Goal: Task Accomplishment & Management: Use online tool/utility

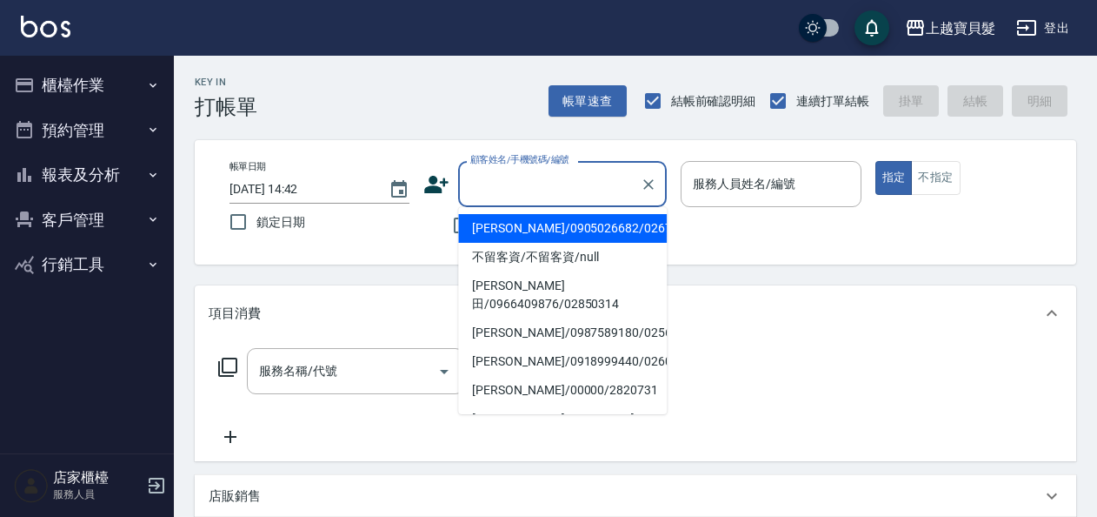
click at [537, 179] on input "顧客姓名/手機號碼/編號" at bounding box center [549, 184] width 167 height 30
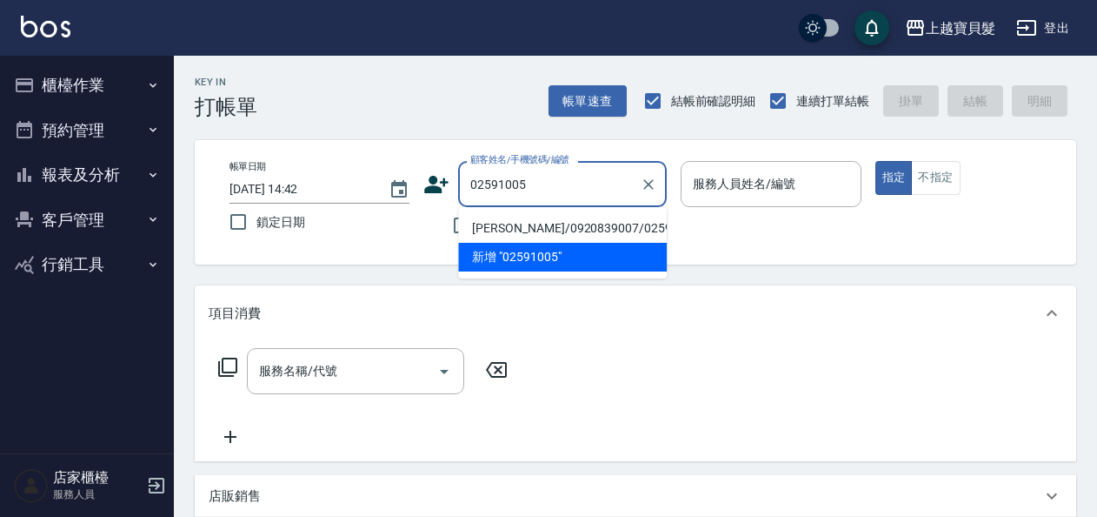
click at [521, 228] on li "[PERSON_NAME]/0920839007/02591005" at bounding box center [562, 228] width 209 height 29
type input "[PERSON_NAME]/0920839007/02591005"
type input "[PERSON_NAME]-08"
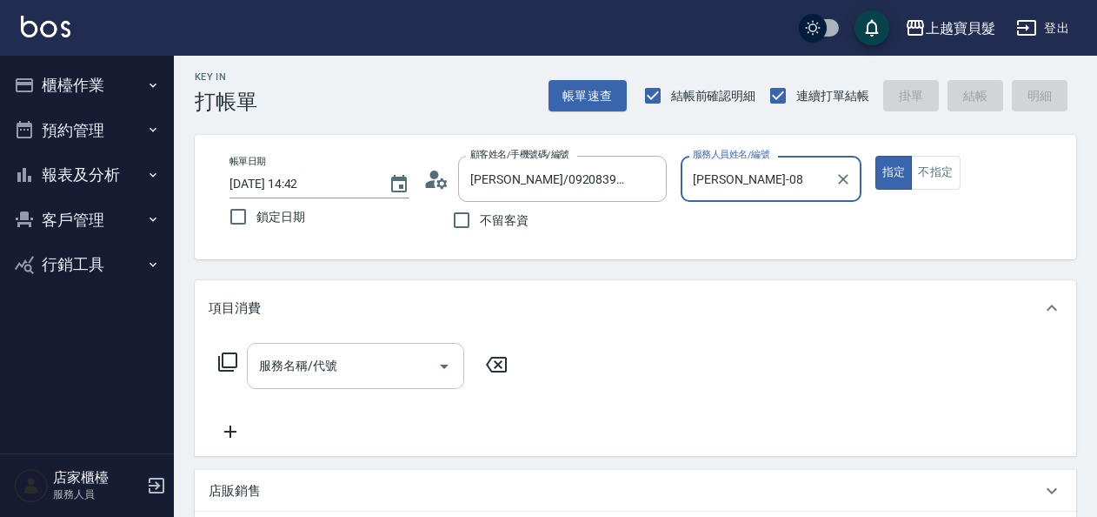
scroll to position [261, 0]
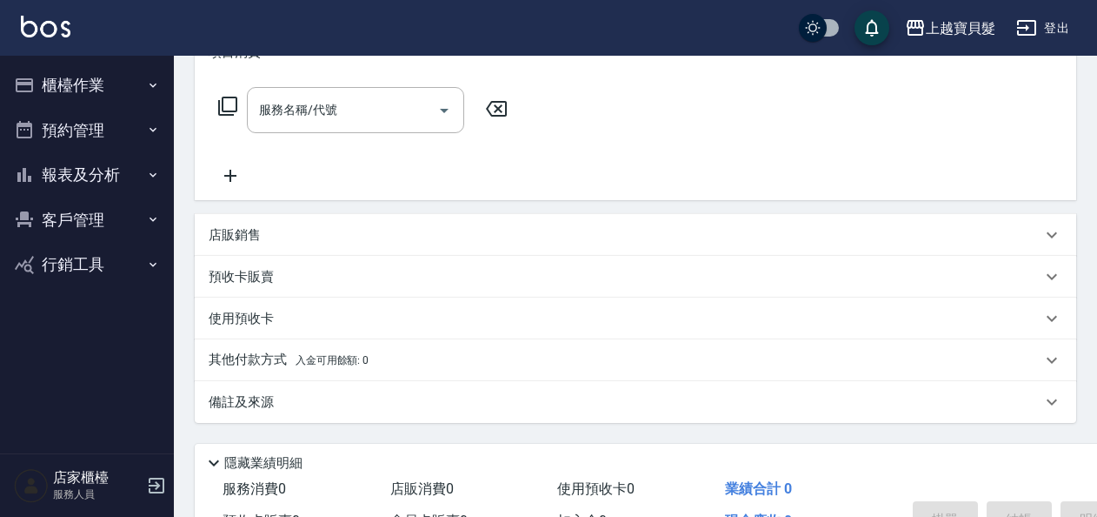
click at [276, 280] on div "預收卡販賣" at bounding box center [625, 277] width 833 height 18
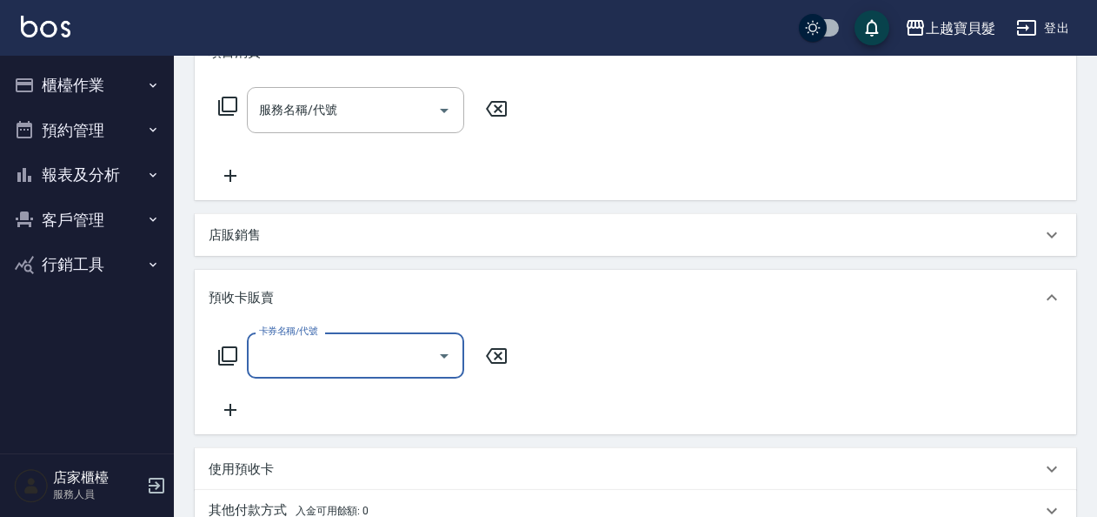
scroll to position [0, 0]
click at [364, 363] on input "卡券名稱/代號" at bounding box center [343, 355] width 176 height 30
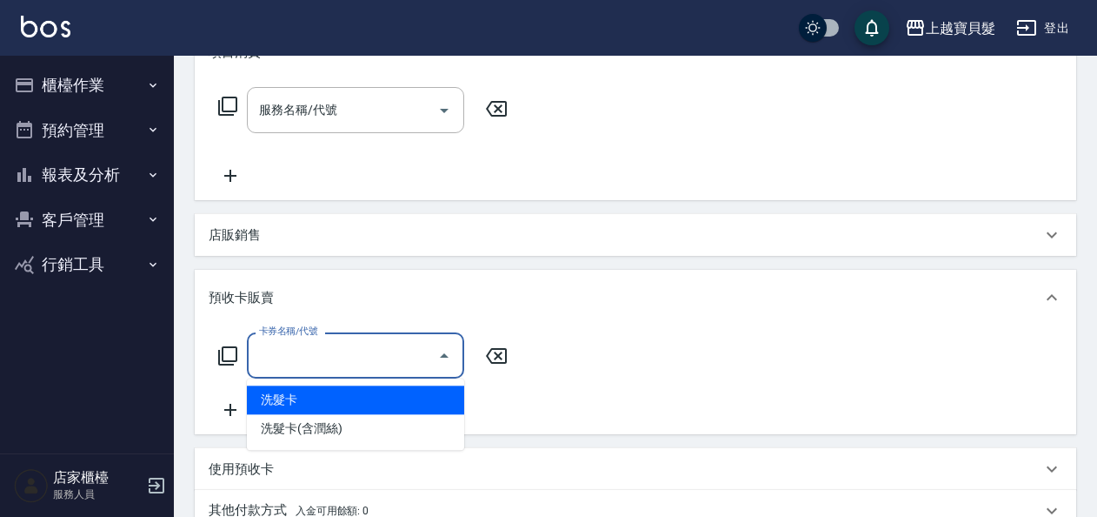
click at [348, 399] on span "洗髮卡" at bounding box center [355, 399] width 217 height 29
type input "洗髮卡"
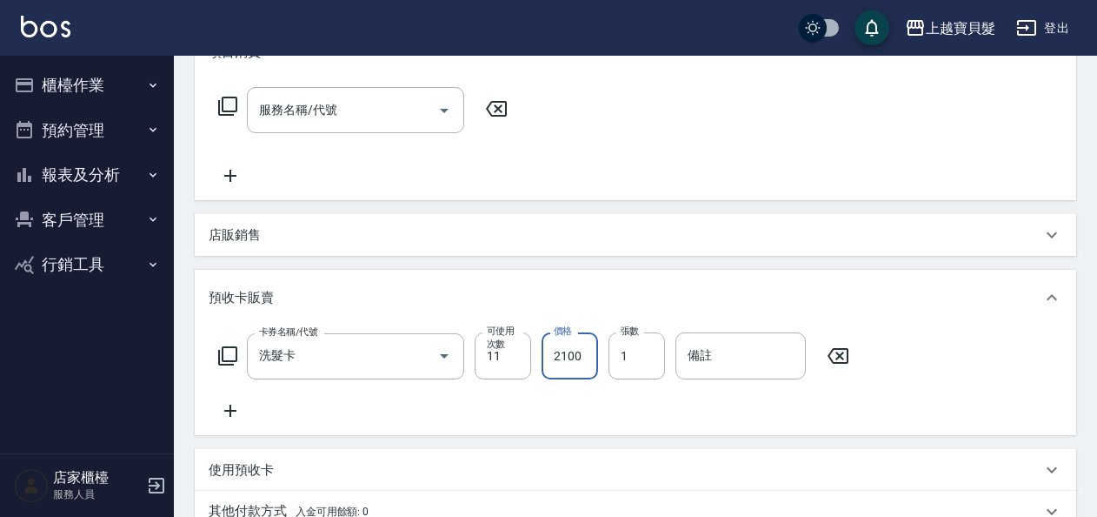
click at [552, 355] on input "2100" at bounding box center [570, 355] width 57 height 47
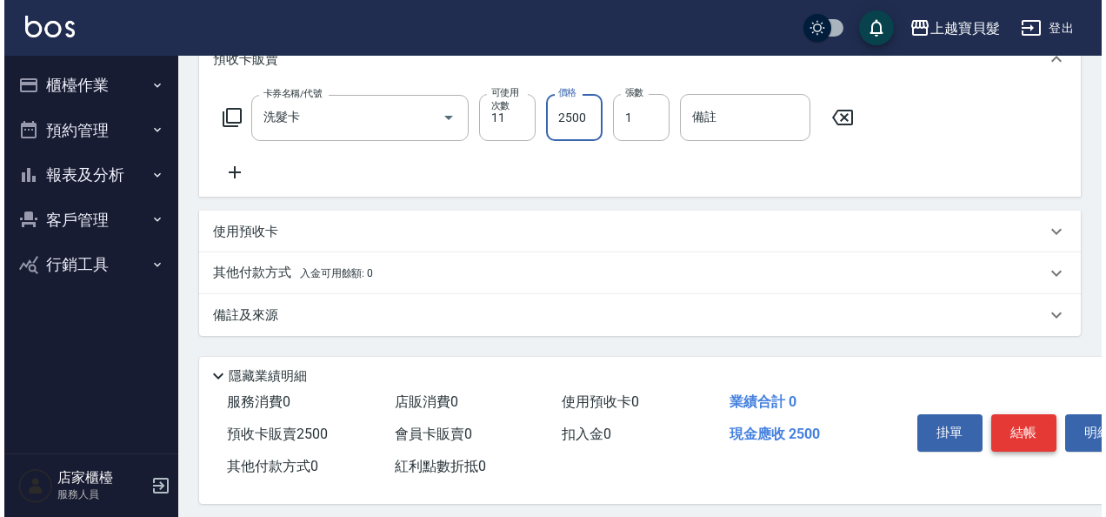
scroll to position [513, 0]
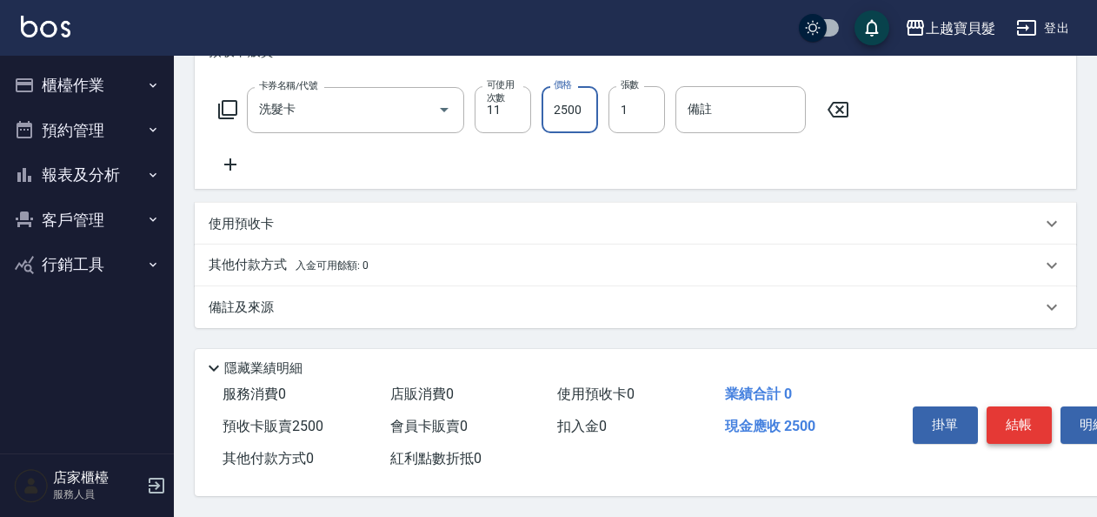
type input "2500"
click at [1007, 411] on button "結帳" at bounding box center [1019, 424] width 65 height 37
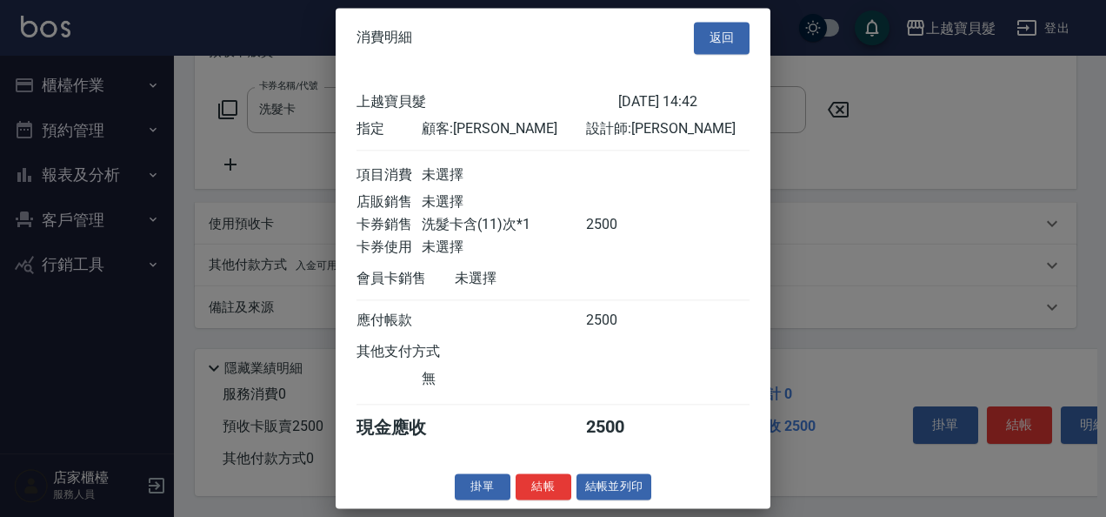
scroll to position [4, 0]
click at [597, 490] on button "結帳並列印" at bounding box center [615, 486] width 76 height 27
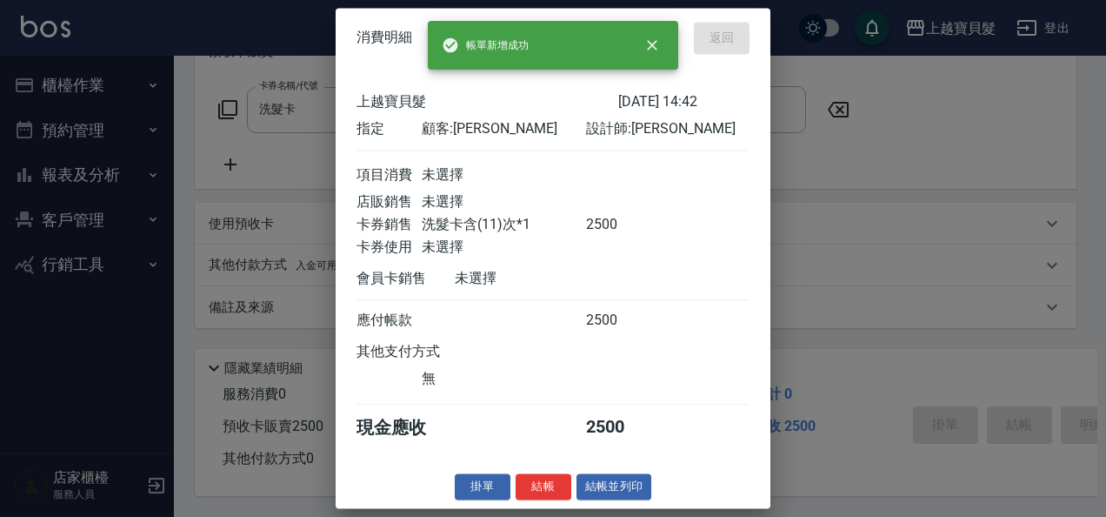
type input "[DATE] 14:43"
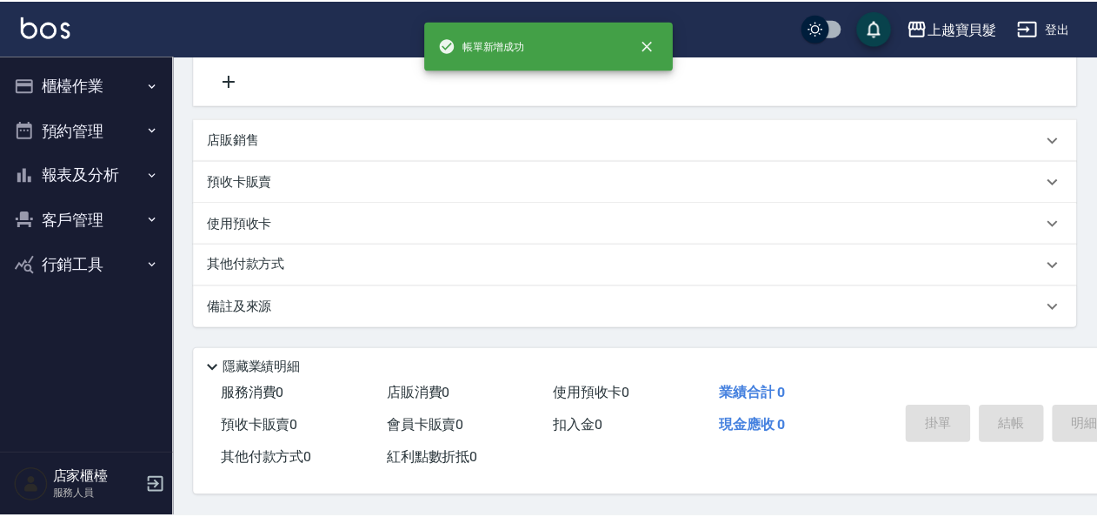
scroll to position [0, 0]
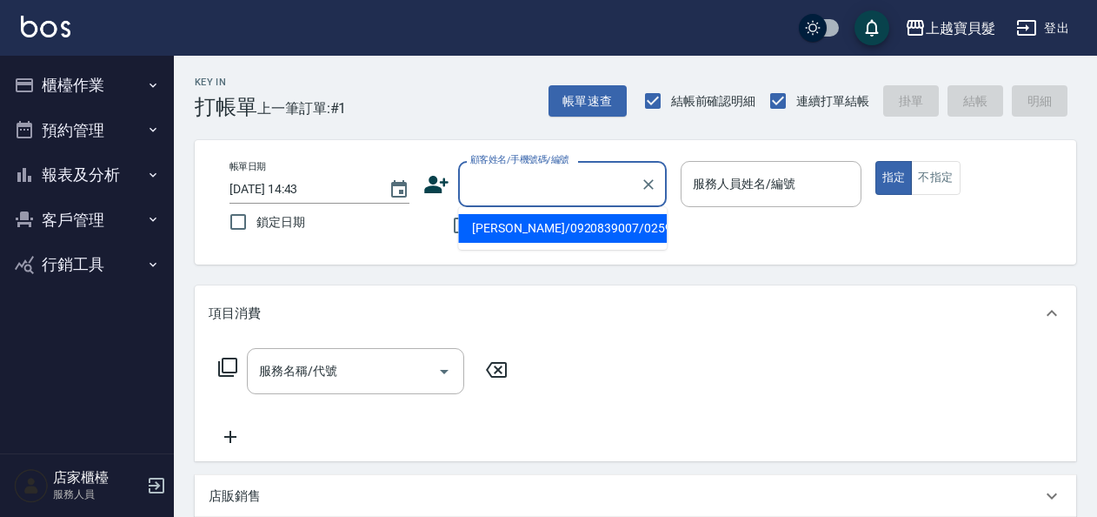
click at [539, 188] on input "顧客姓名/手機號碼/編號" at bounding box center [549, 184] width 167 height 30
click at [534, 223] on li "[PERSON_NAME]/0920839007/02591005" at bounding box center [562, 228] width 209 height 29
type input "[PERSON_NAME]/0920839007/02591005"
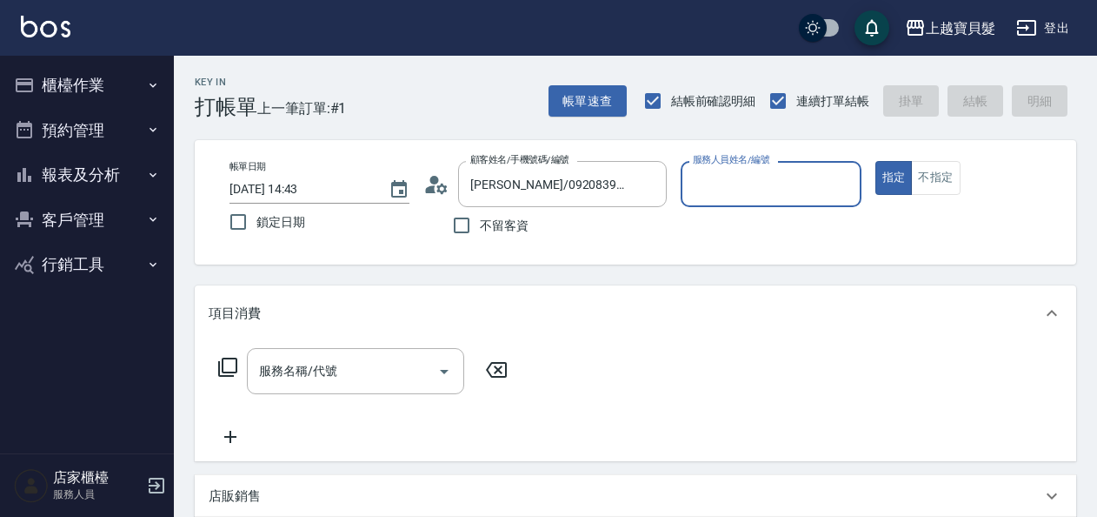
type input "[PERSON_NAME]-08"
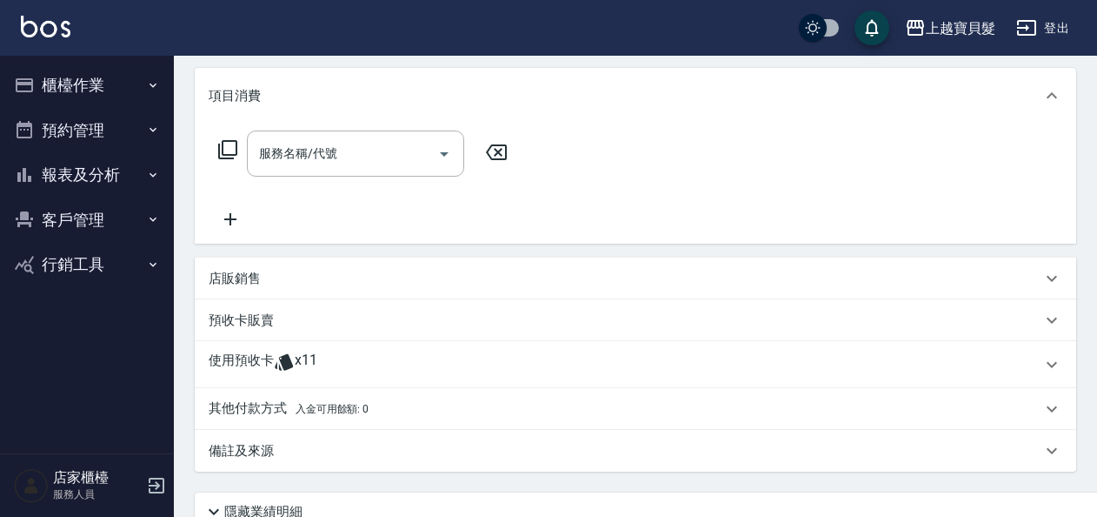
scroll to position [367, 0]
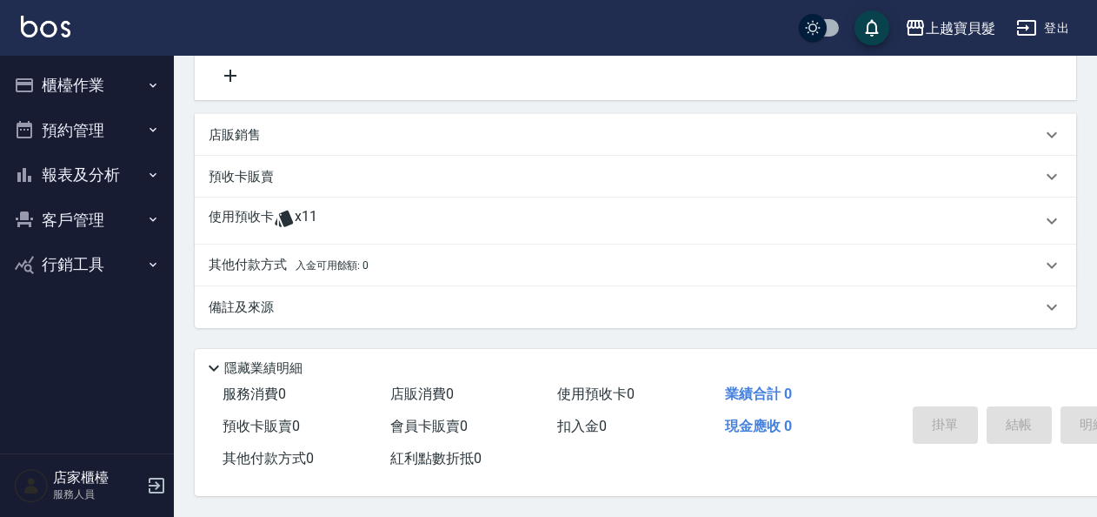
click at [297, 217] on span "x11" at bounding box center [306, 221] width 23 height 26
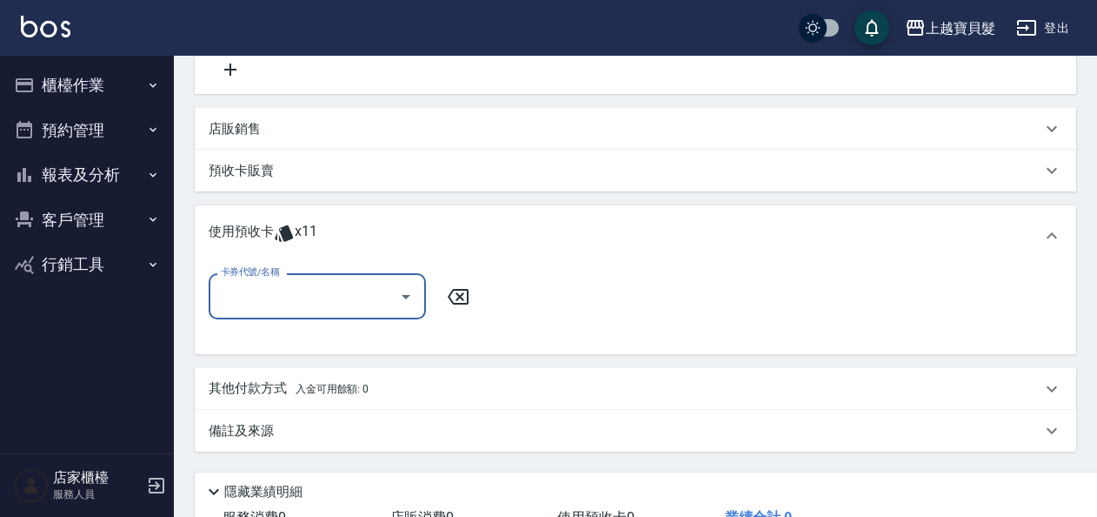
scroll to position [0, 0]
click at [409, 299] on icon "Open" at bounding box center [406, 296] width 21 height 21
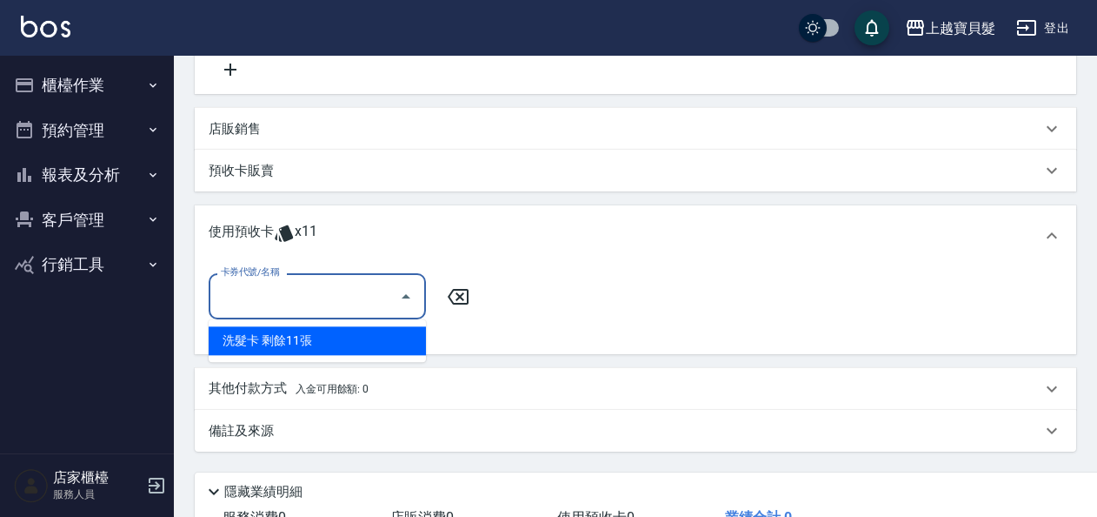
click at [409, 341] on div "洗髮卡 剩餘11張" at bounding box center [317, 340] width 217 height 29
type input "洗髮卡"
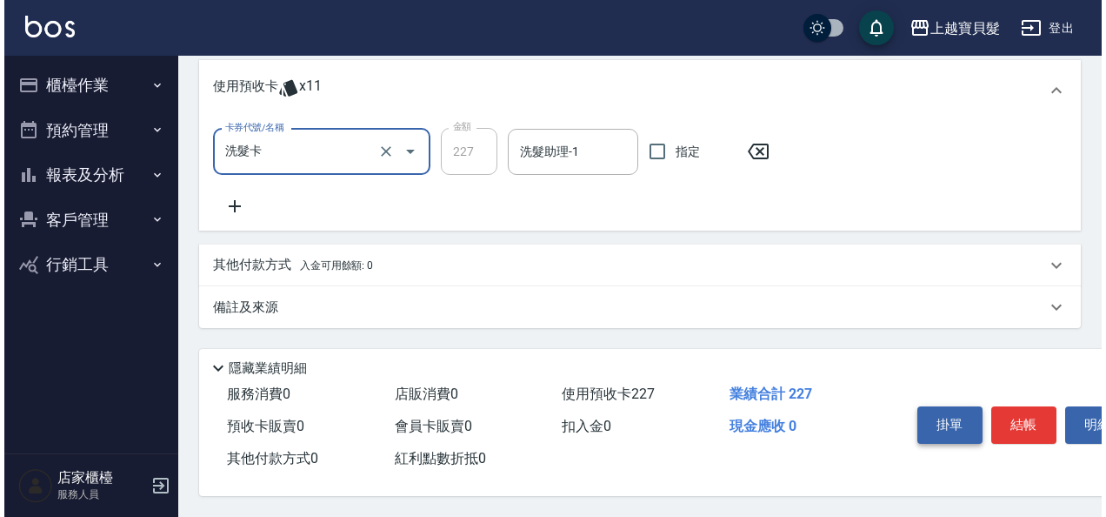
scroll to position [518, 0]
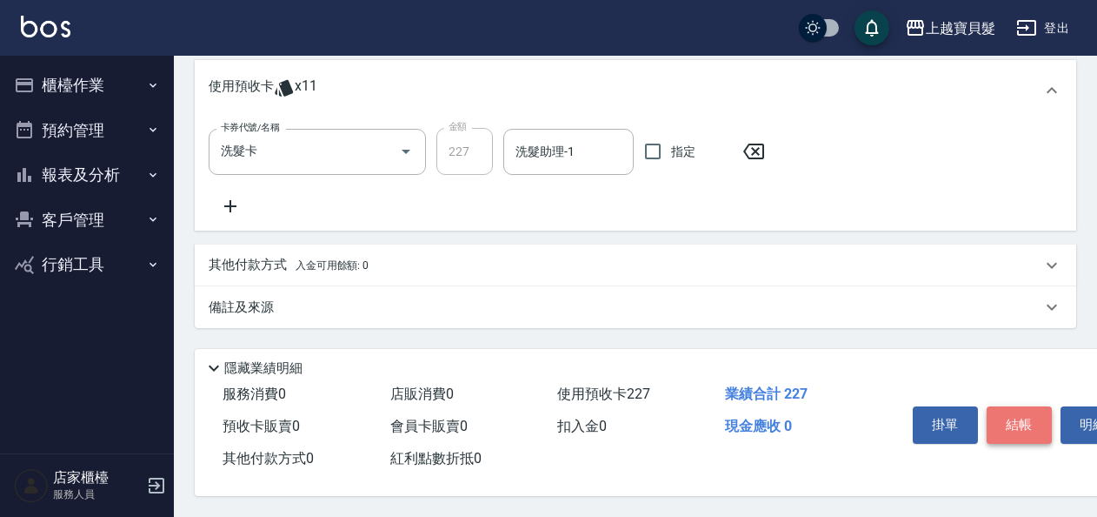
click at [998, 412] on button "結帳" at bounding box center [1019, 424] width 65 height 37
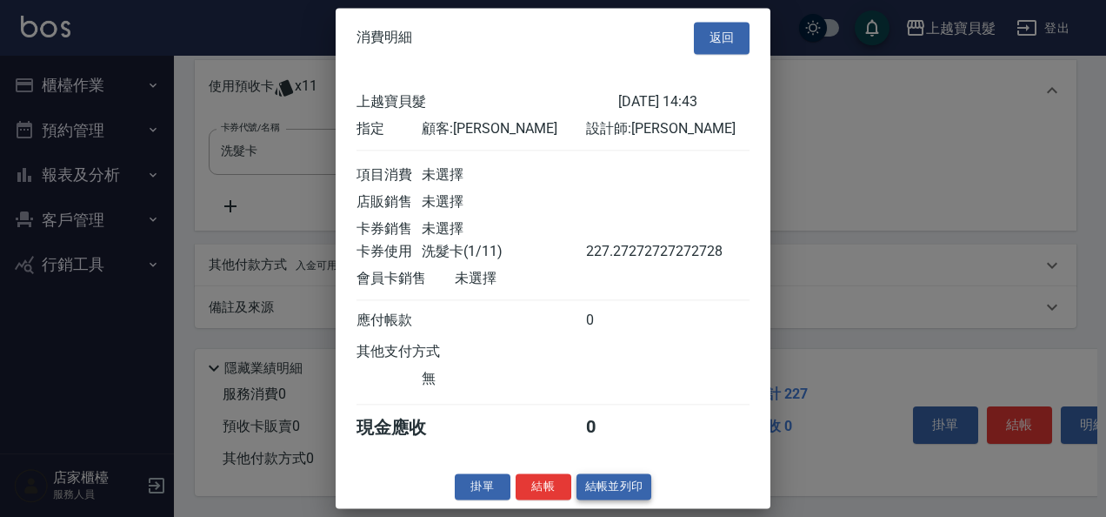
click at [593, 497] on button "結帳並列印" at bounding box center [615, 486] width 76 height 27
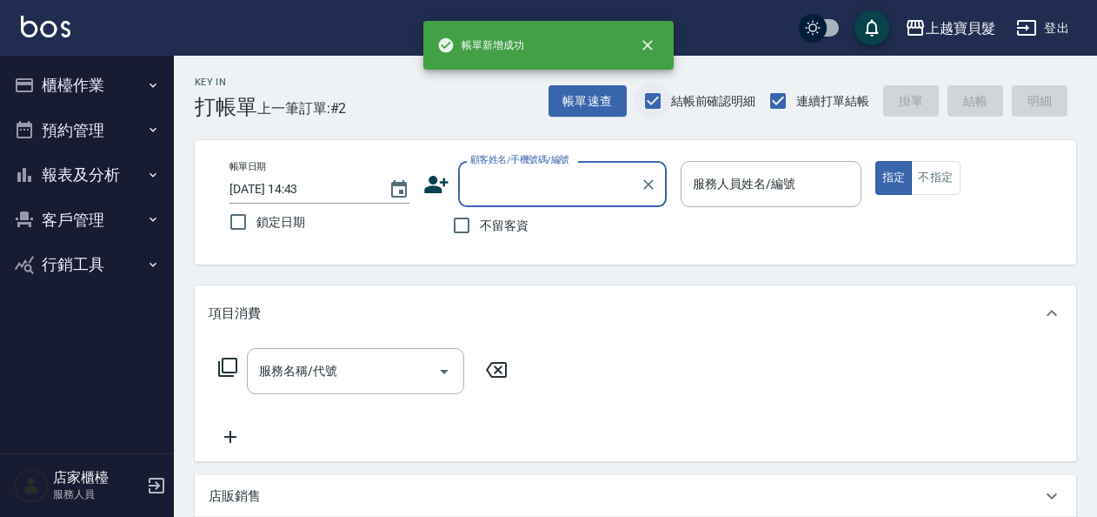
scroll to position [0, 0]
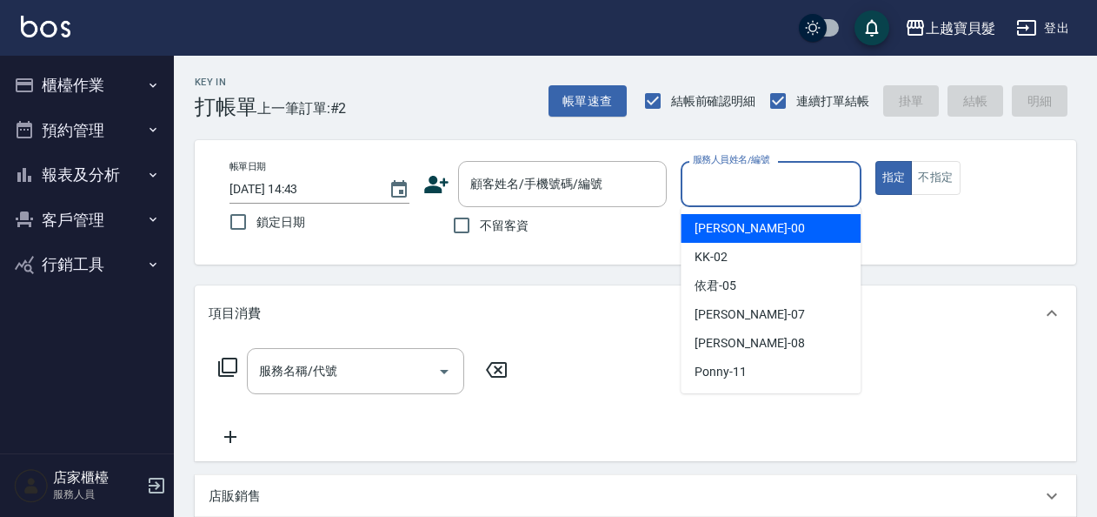
click at [724, 184] on input "服務人員姓名/編號" at bounding box center [771, 184] width 164 height 30
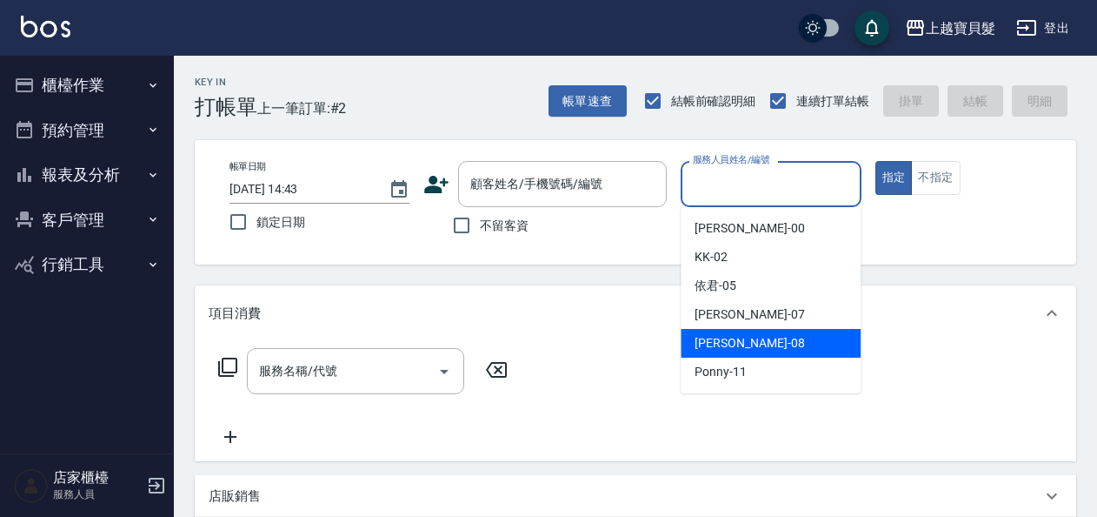
click at [713, 336] on span "[PERSON_NAME] -08" at bounding box center [750, 343] width 110 height 18
type input "[PERSON_NAME]-08"
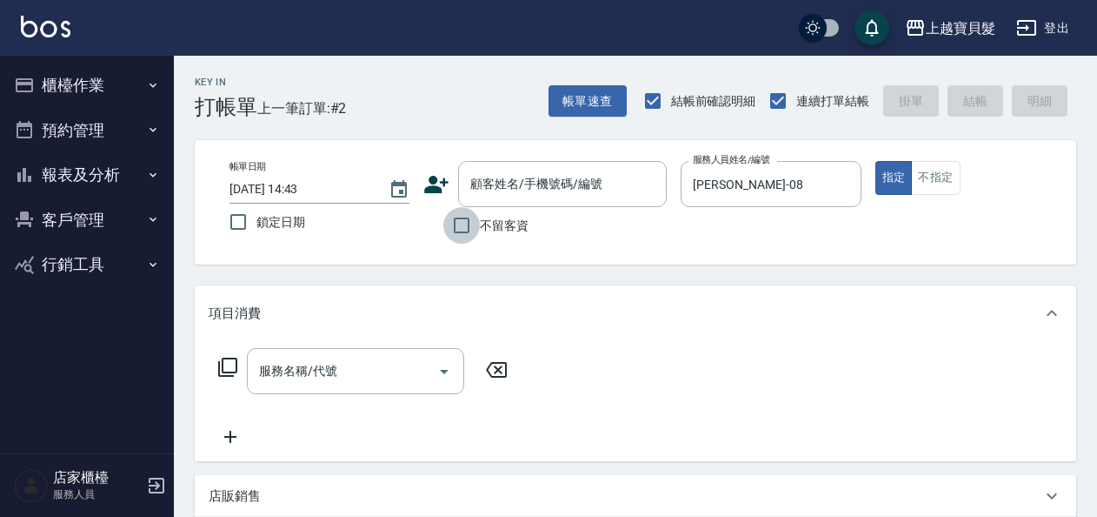
click at [471, 219] on input "不留客資" at bounding box center [462, 225] width 37 height 37
checkbox input "true"
click at [223, 360] on icon at bounding box center [227, 366] width 19 height 19
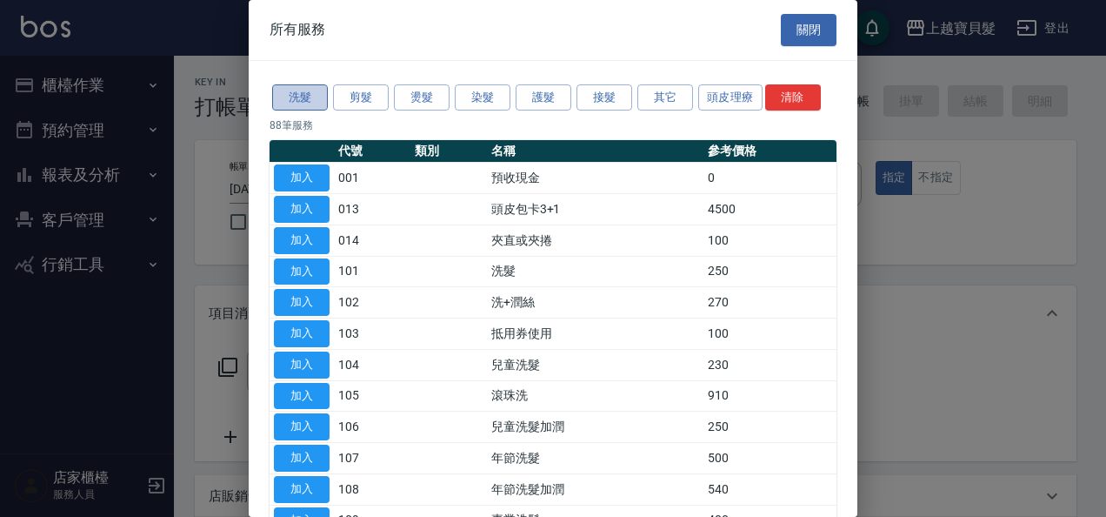
click at [283, 97] on button "洗髮" at bounding box center [300, 97] width 56 height 27
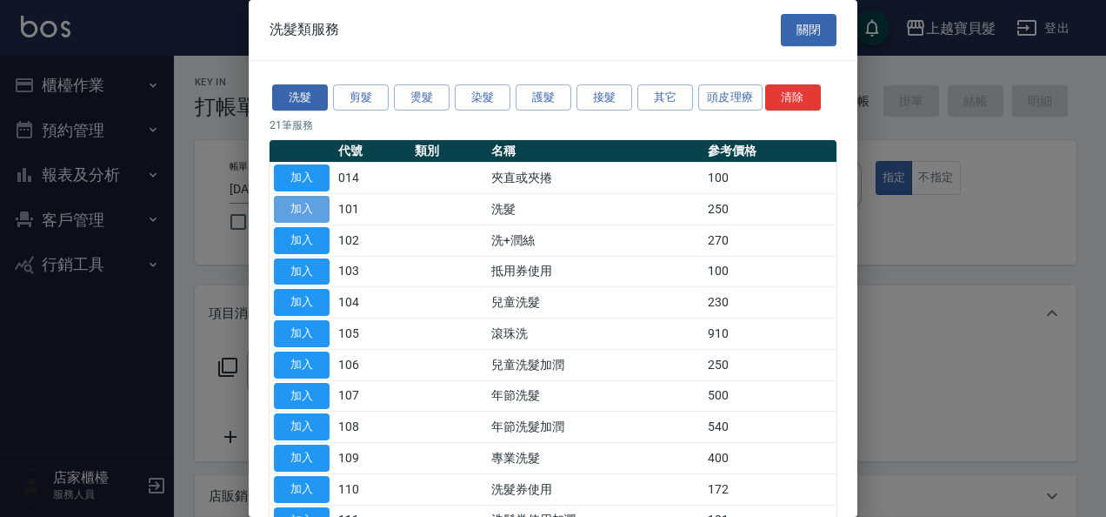
click at [289, 202] on button "加入" at bounding box center [302, 209] width 56 height 27
type input "洗髮(101)"
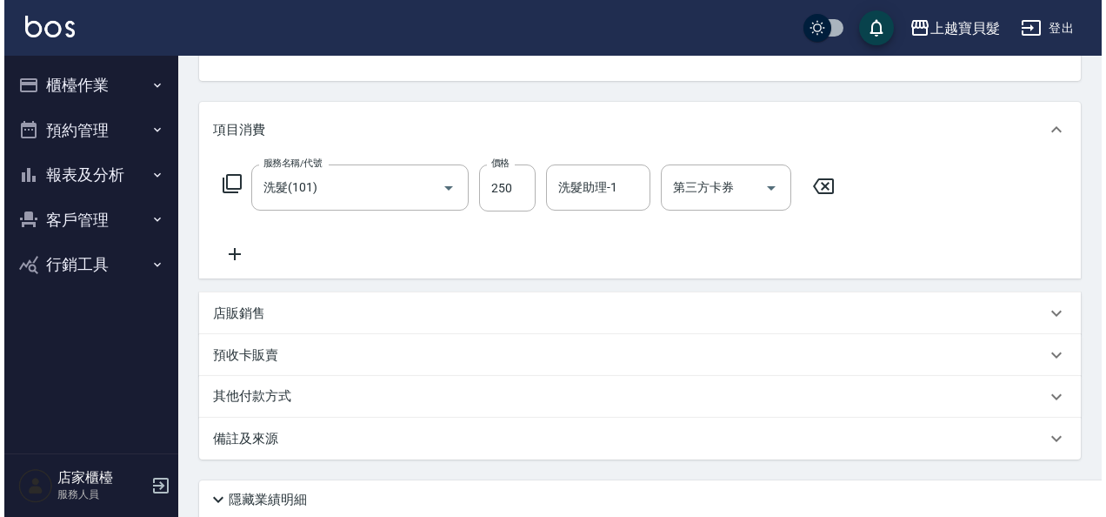
scroll to position [321, 0]
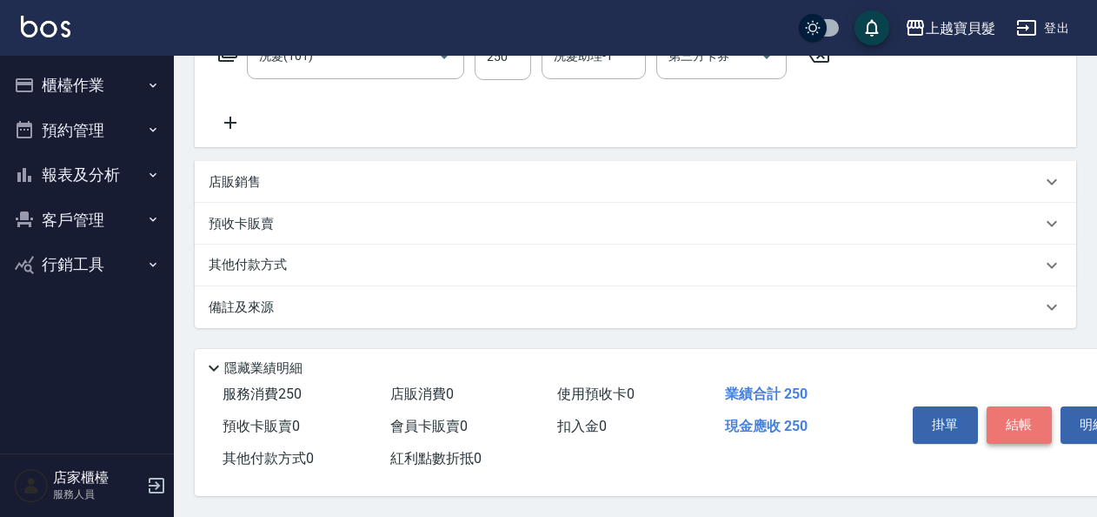
click at [1008, 424] on button "結帳" at bounding box center [1019, 424] width 65 height 37
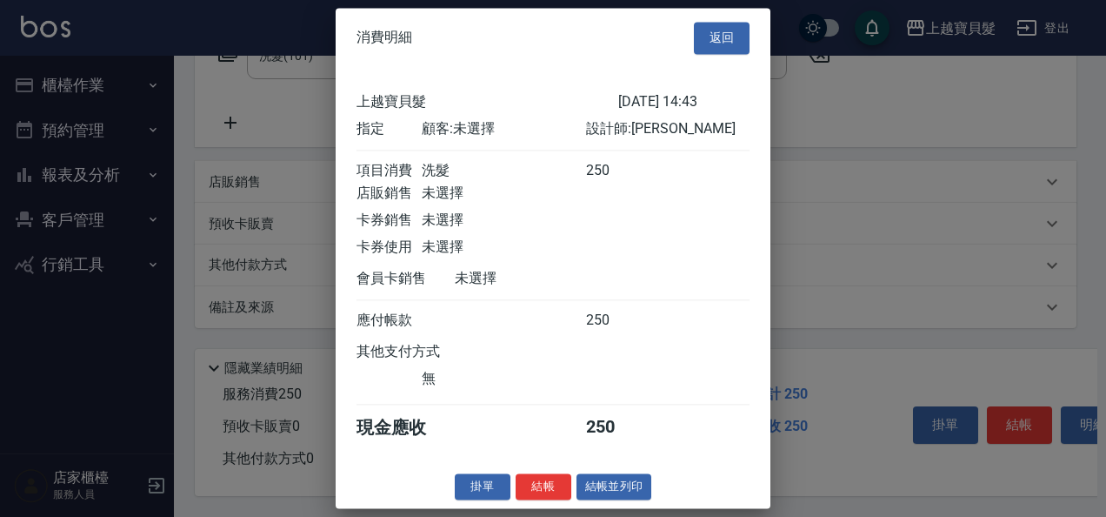
scroll to position [4, 0]
click at [593, 490] on button "結帳並列印" at bounding box center [615, 486] width 76 height 27
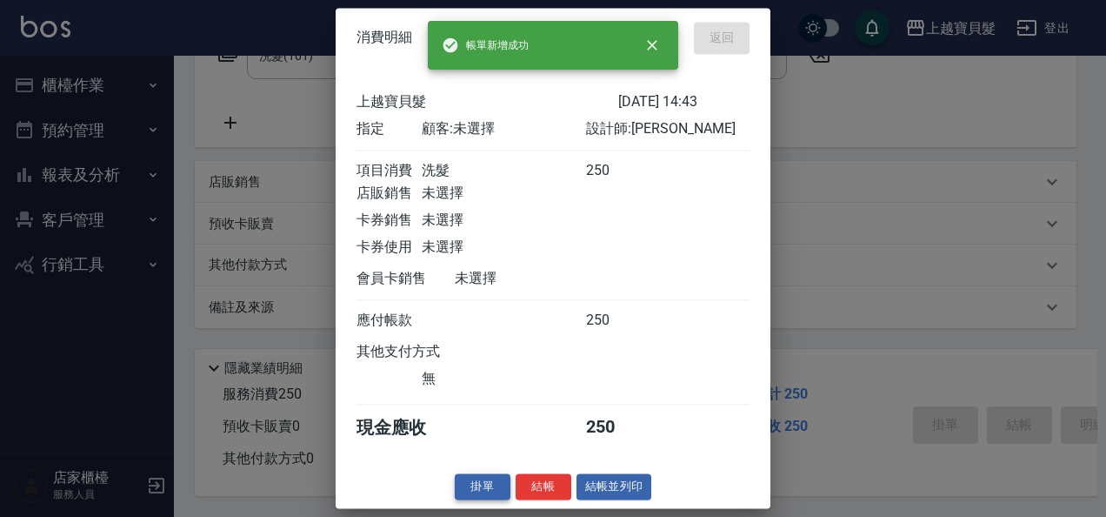
type input "[DATE] 14:44"
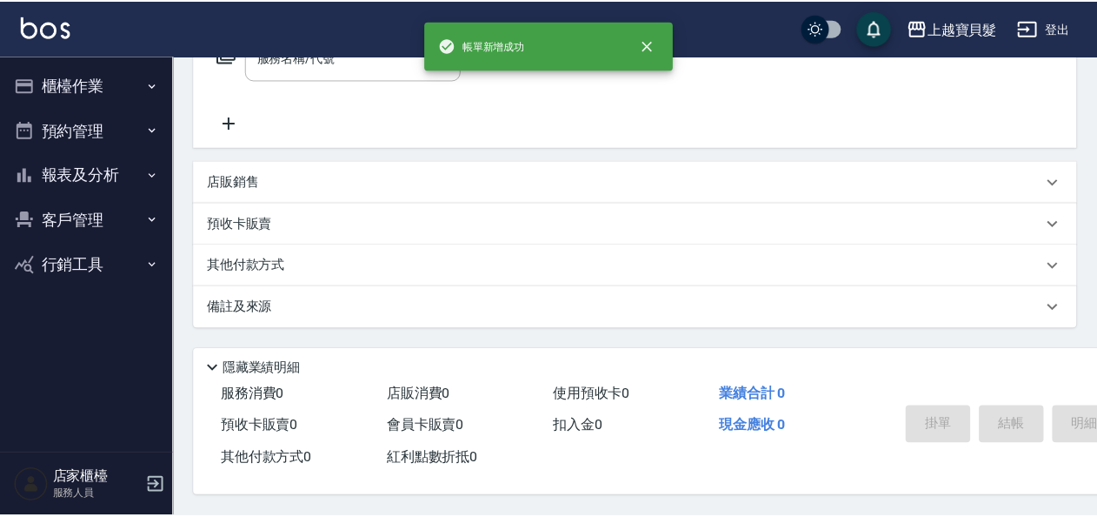
scroll to position [0, 0]
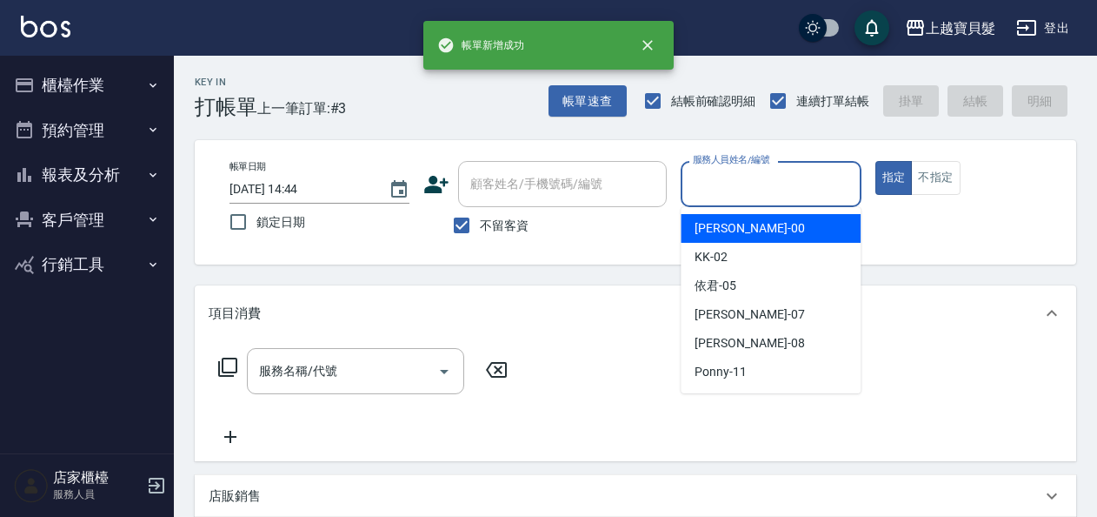
drag, startPoint x: 758, startPoint y: 177, endPoint x: 779, endPoint y: 271, distance: 96.2
click at [758, 179] on input "服務人員姓名/編號" at bounding box center [771, 184] width 164 height 30
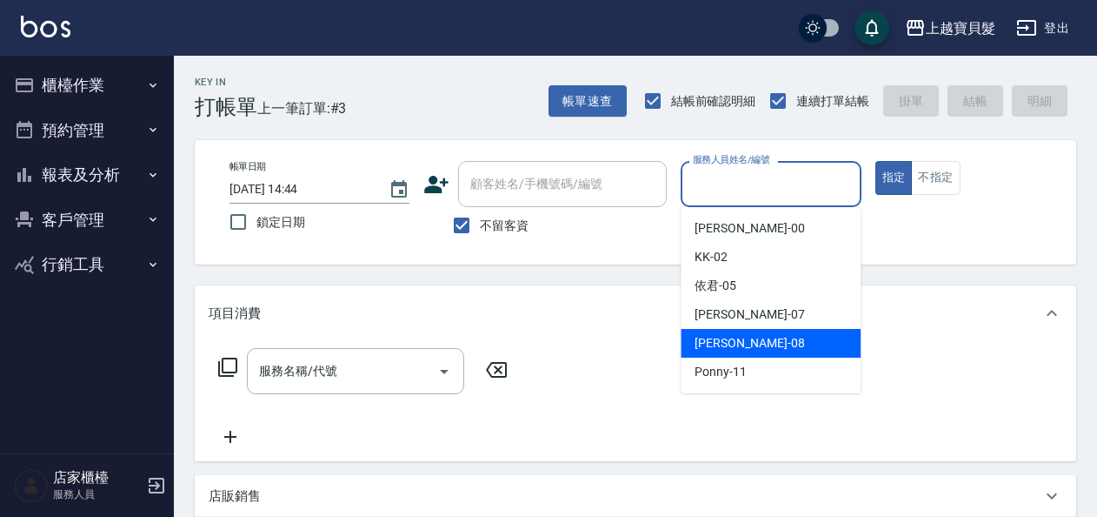
click at [745, 344] on div "[PERSON_NAME] -08" at bounding box center [771, 343] width 180 height 29
type input "[PERSON_NAME]-08"
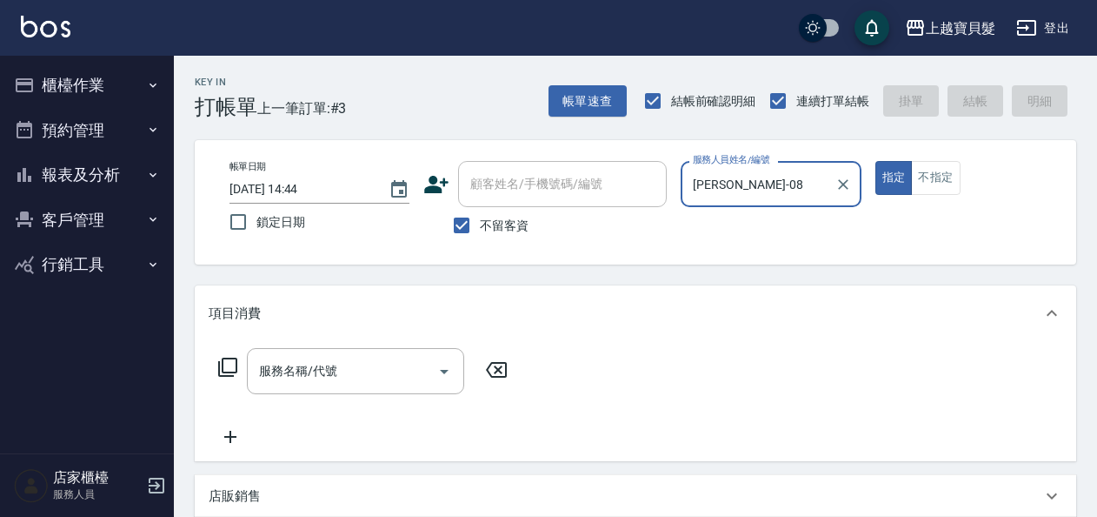
click at [226, 367] on icon at bounding box center [227, 367] width 21 height 21
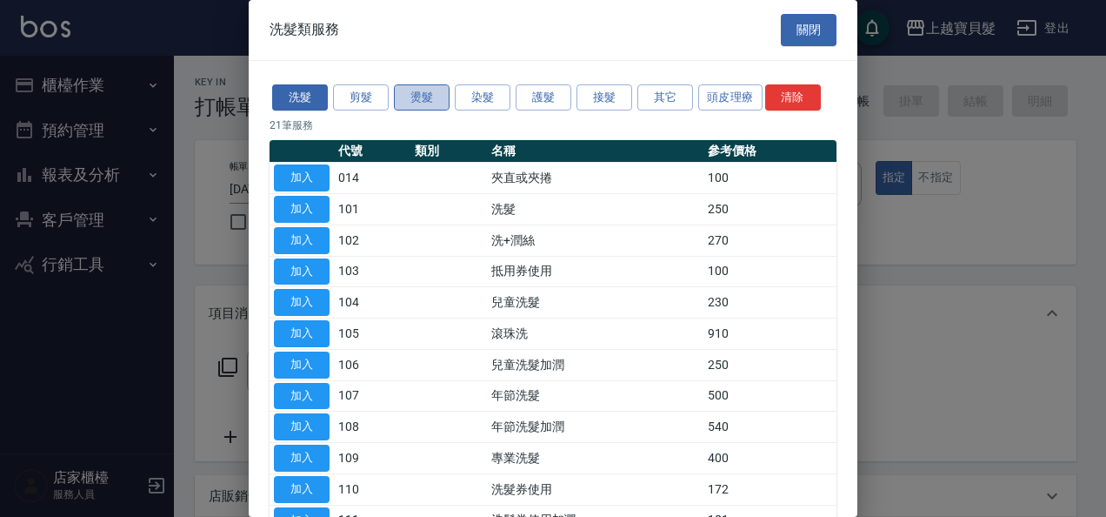
click at [412, 88] on button "燙髮" at bounding box center [422, 97] width 56 height 27
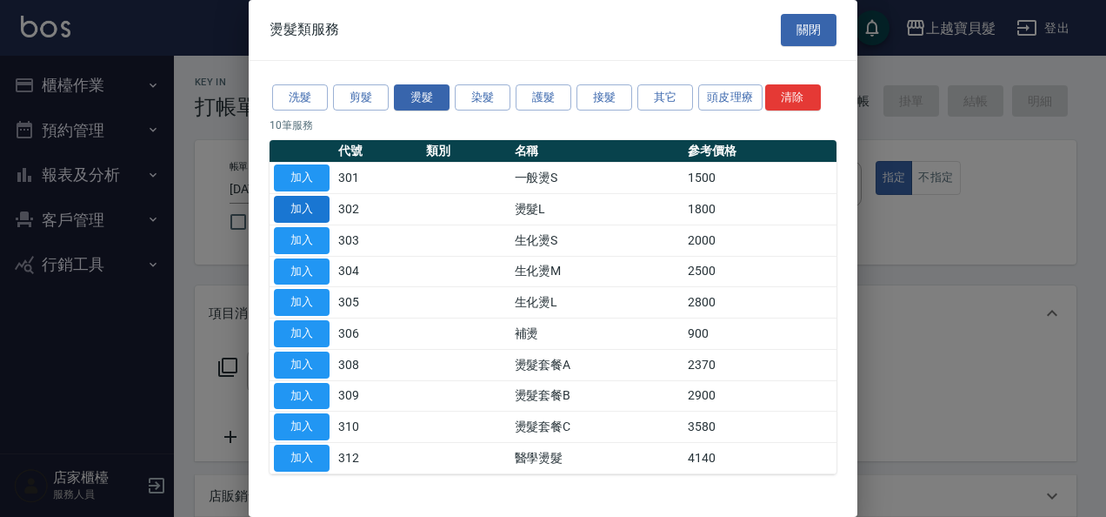
click at [286, 209] on button "加入" at bounding box center [302, 209] width 56 height 27
type input "燙髮L(302)"
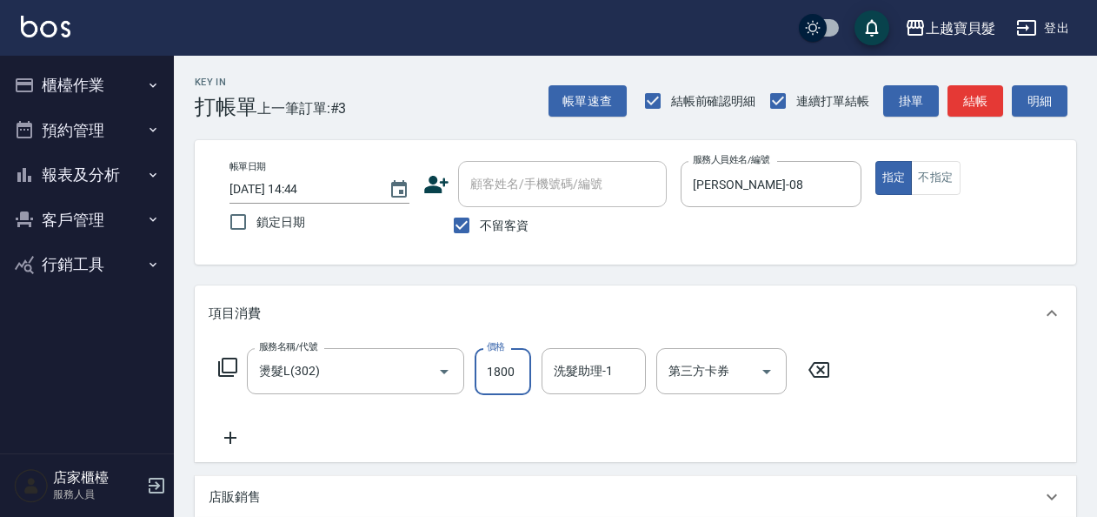
click at [483, 374] on input "1800" at bounding box center [503, 371] width 57 height 47
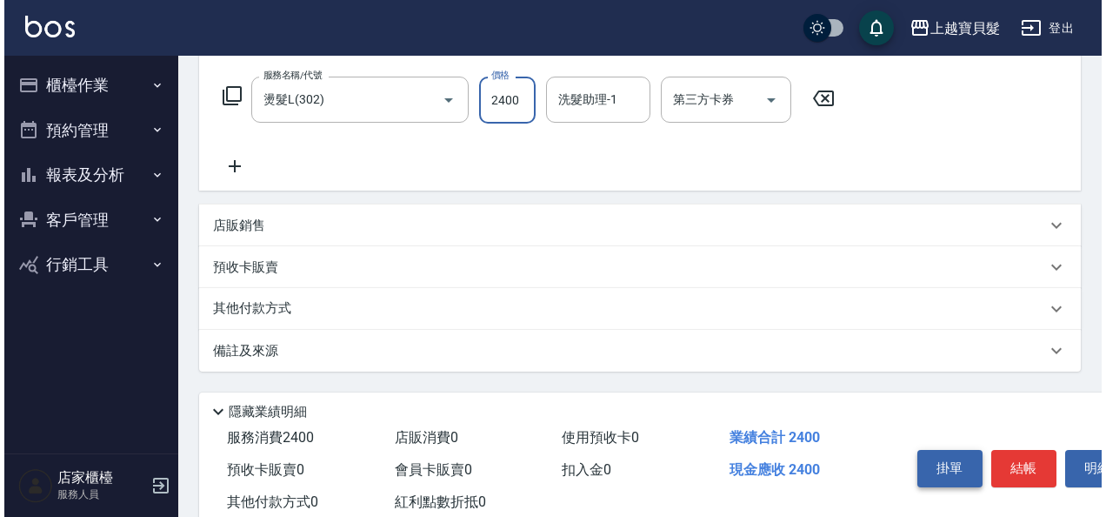
scroll to position [321, 0]
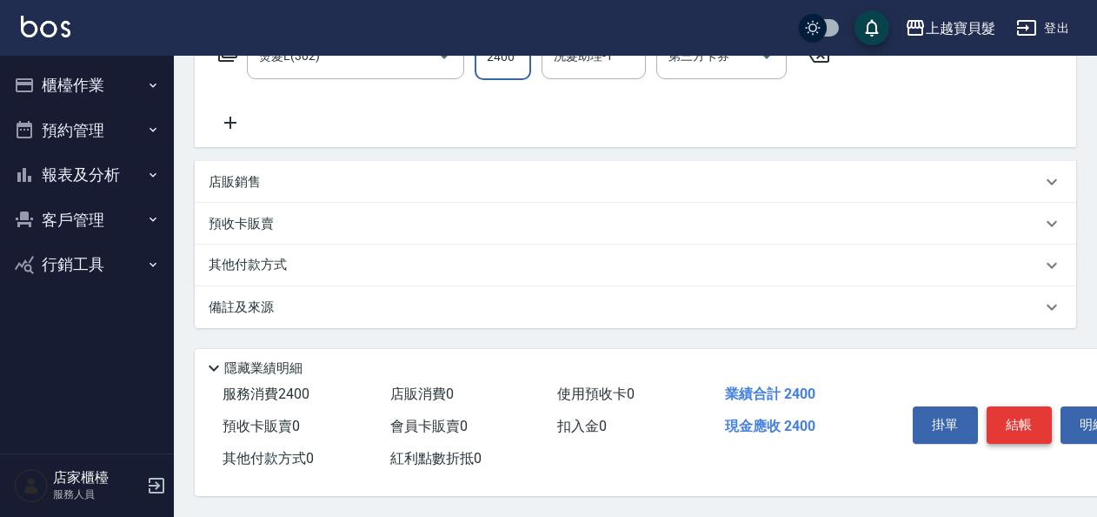
type input "2400"
click at [1023, 406] on button "結帳" at bounding box center [1019, 424] width 65 height 37
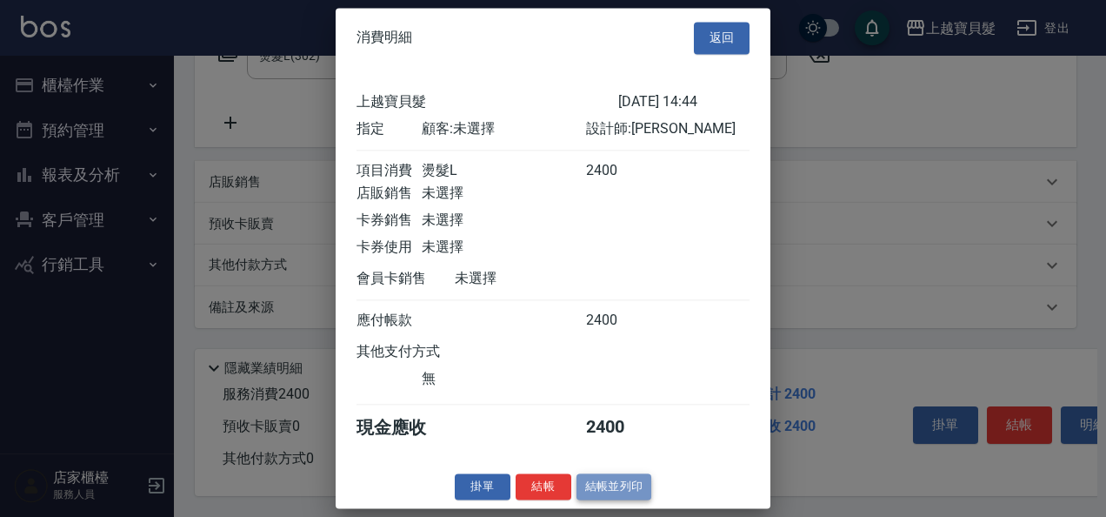
click at [620, 494] on button "結帳並列印" at bounding box center [615, 486] width 76 height 27
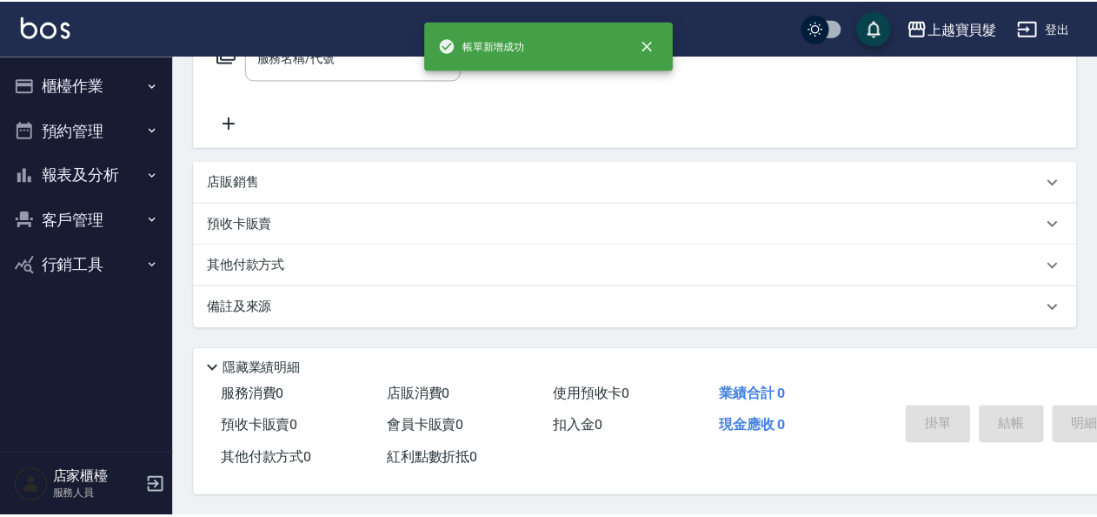
scroll to position [0, 0]
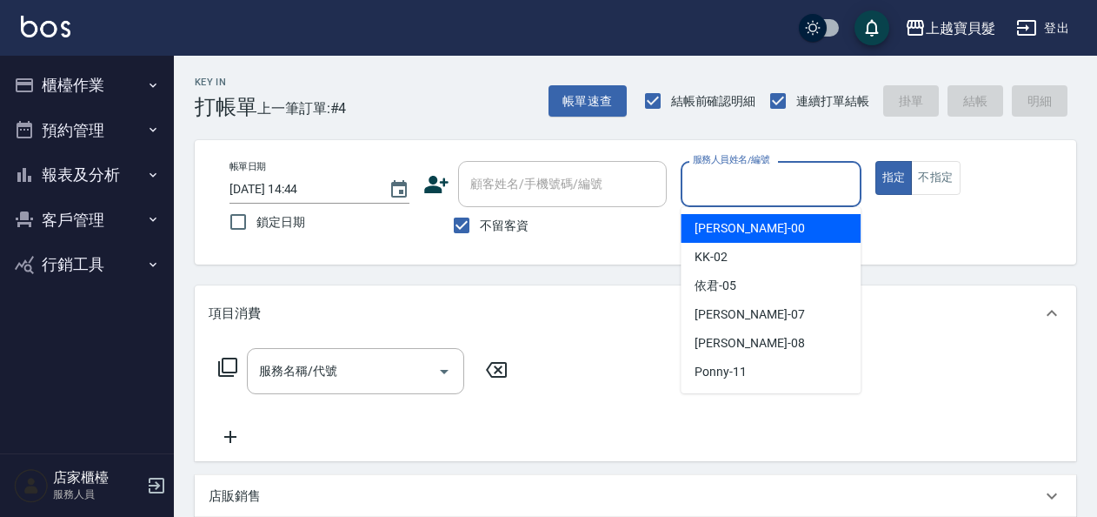
click at [710, 181] on input "服務人員姓名/編號" at bounding box center [771, 184] width 164 height 30
drag, startPoint x: 461, startPoint y: 219, endPoint x: 474, endPoint y: 206, distance: 18.4
click at [461, 218] on input "不留客資" at bounding box center [462, 225] width 37 height 37
checkbox input "false"
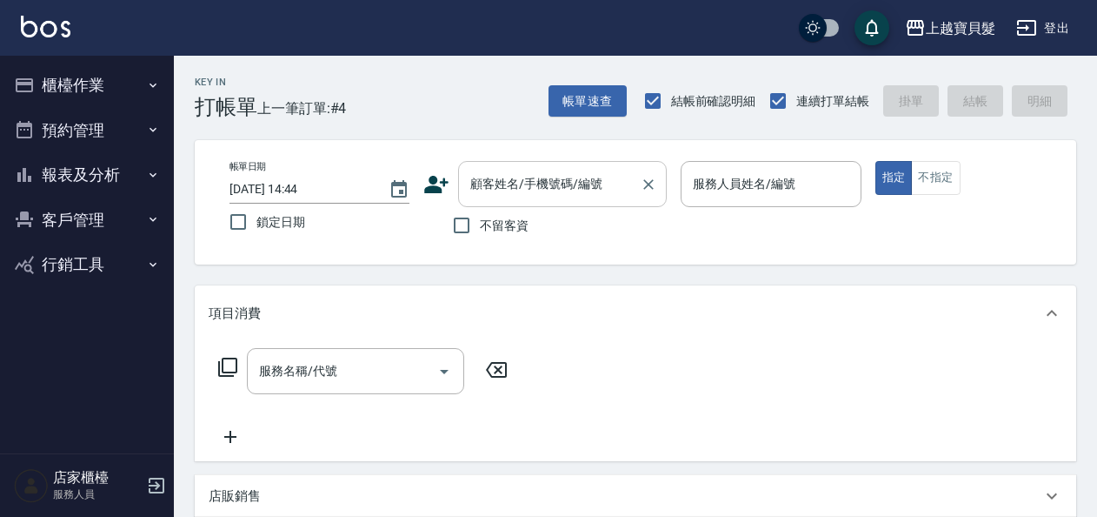
click at [506, 181] on input "顧客姓名/手機號碼/編號" at bounding box center [549, 184] width 167 height 30
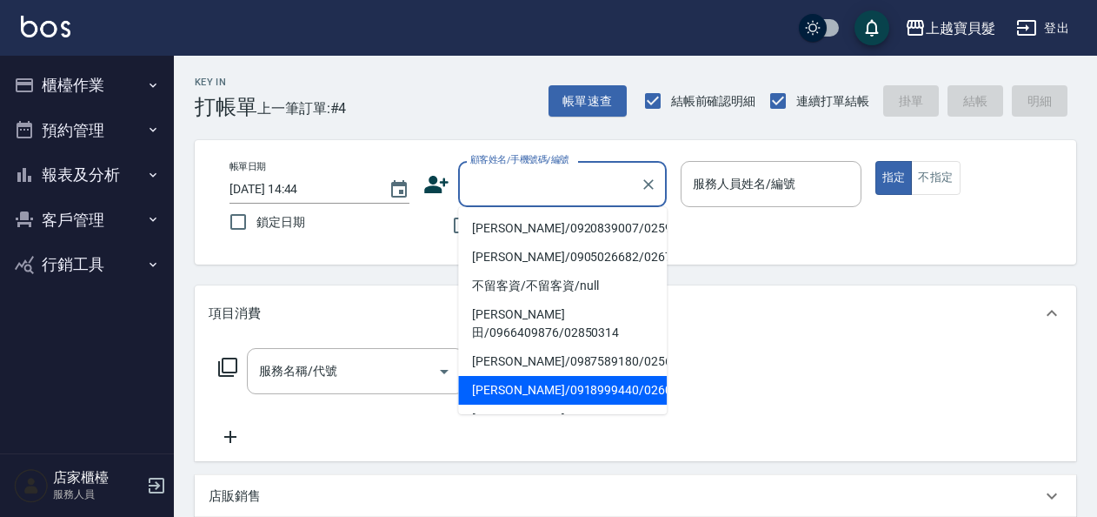
click at [524, 376] on li "[PERSON_NAME]/0918999440/02600606" at bounding box center [562, 390] width 209 height 29
type input "[PERSON_NAME]/0918999440/02600606"
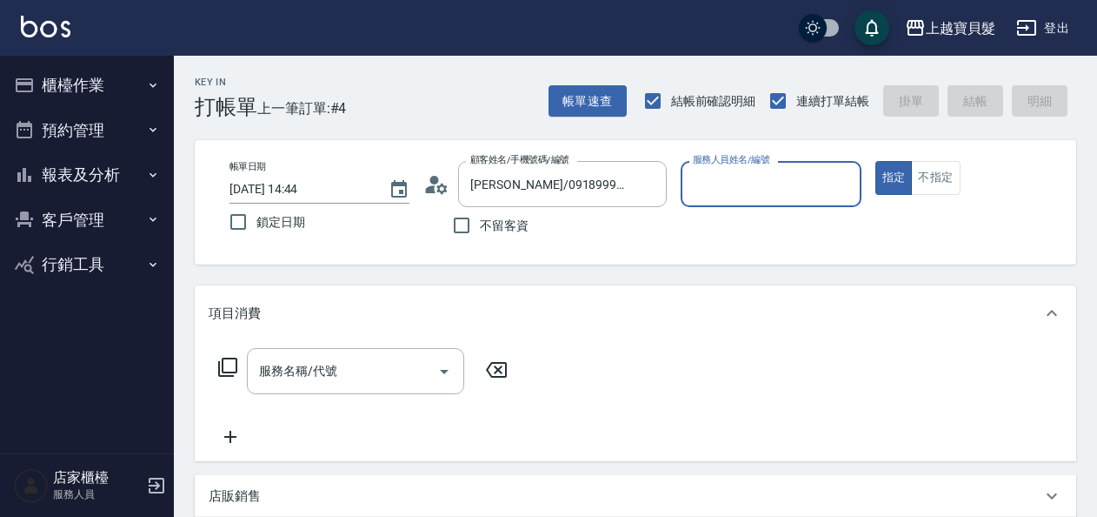
type input "[PERSON_NAME]-08"
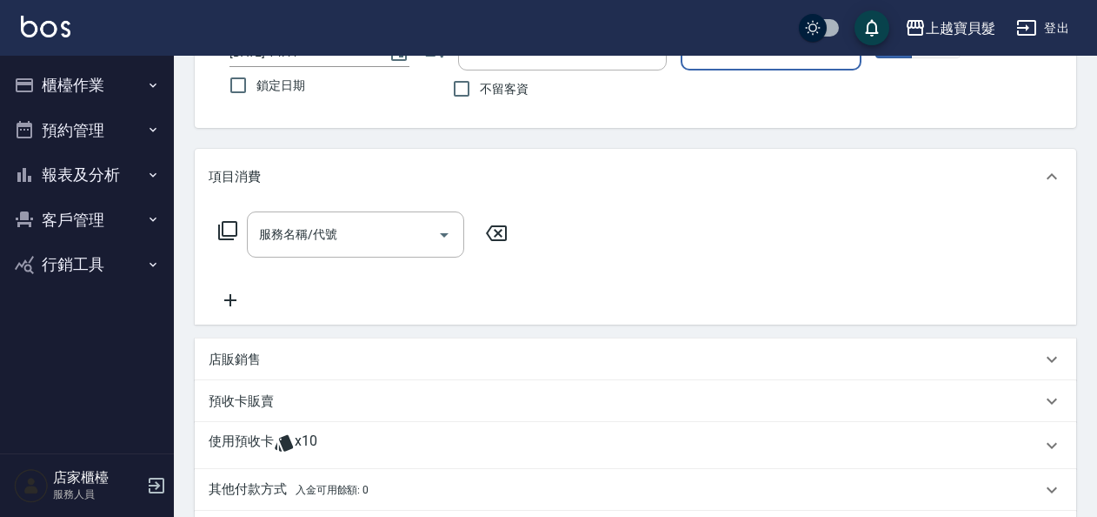
scroll to position [348, 0]
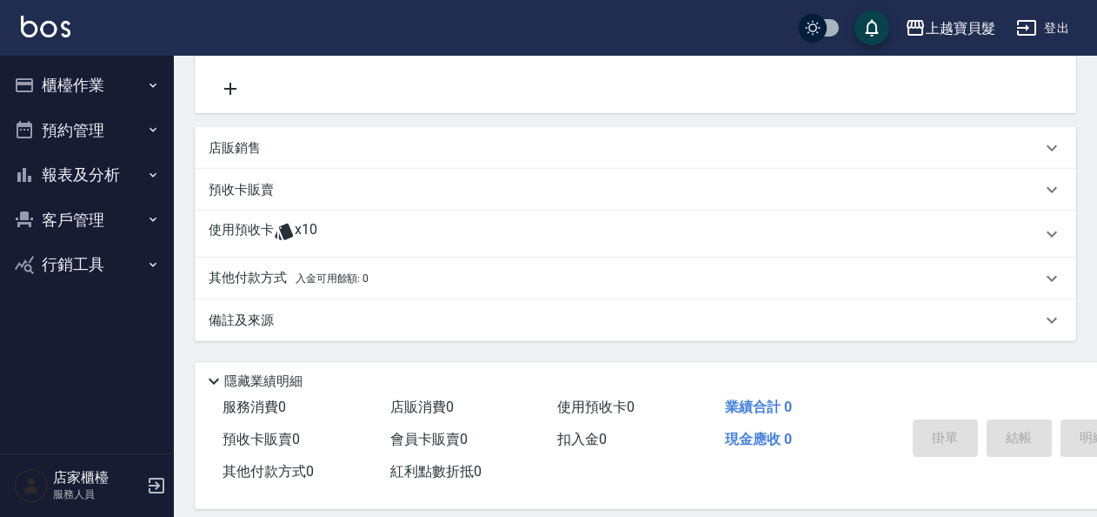
click at [290, 233] on div "使用預收卡 x10" at bounding box center [625, 234] width 833 height 26
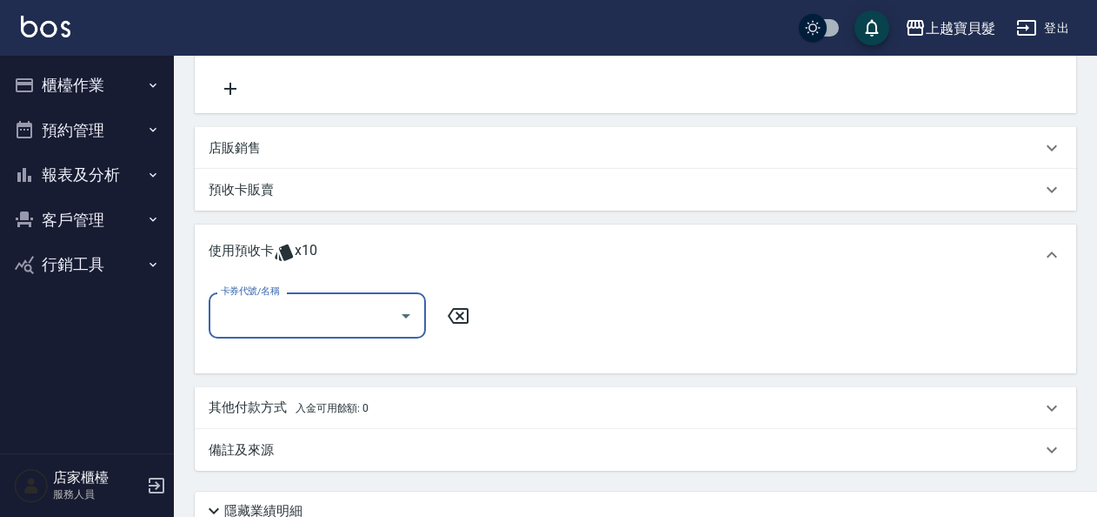
scroll to position [0, 0]
click at [399, 310] on icon "Open" at bounding box center [406, 315] width 21 height 21
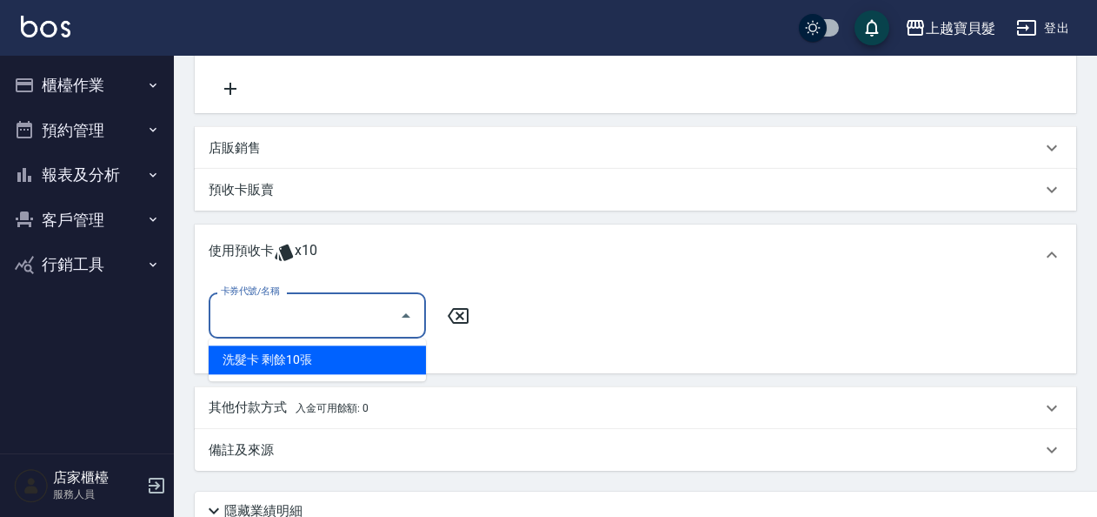
click at [398, 367] on div "洗髮卡 剩餘10張" at bounding box center [317, 359] width 217 height 29
type input "洗髮卡"
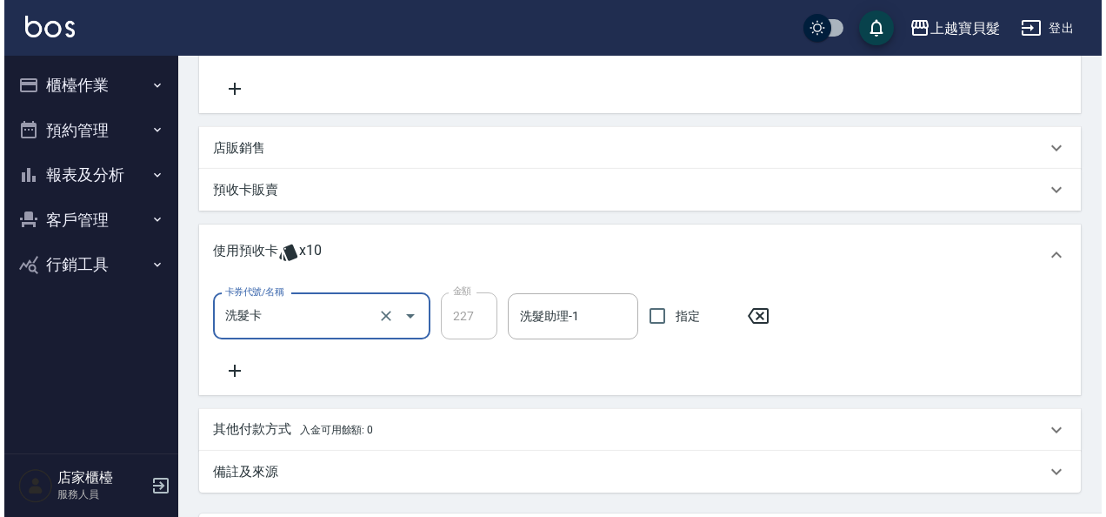
scroll to position [518, 0]
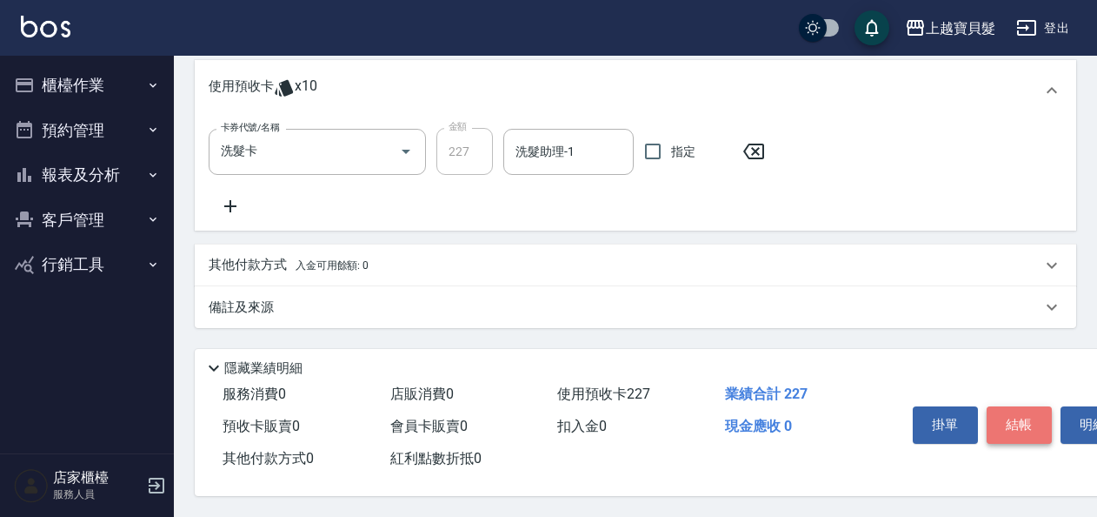
click at [1014, 409] on button "結帳" at bounding box center [1019, 424] width 65 height 37
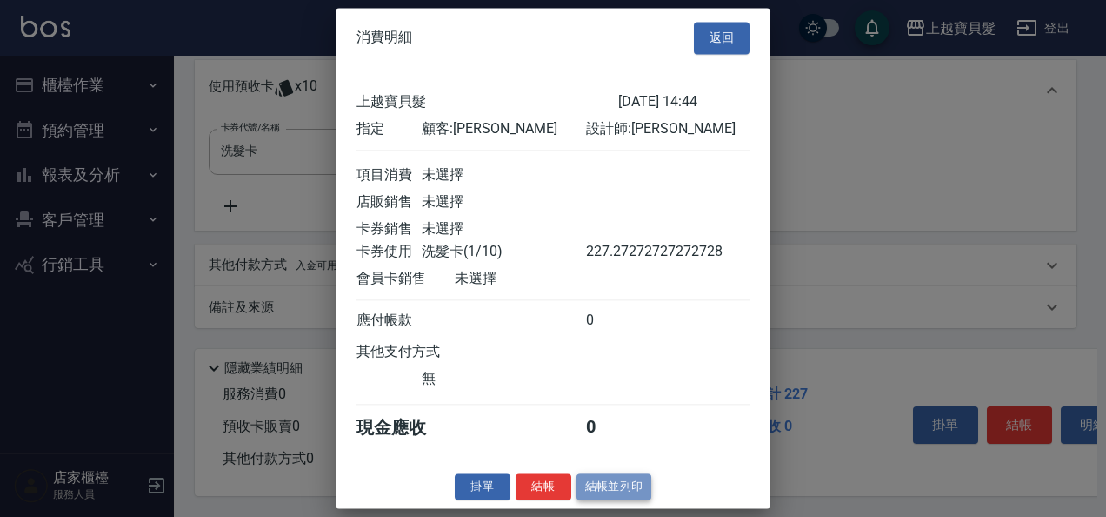
click at [589, 494] on button "結帳並列印" at bounding box center [615, 486] width 76 height 27
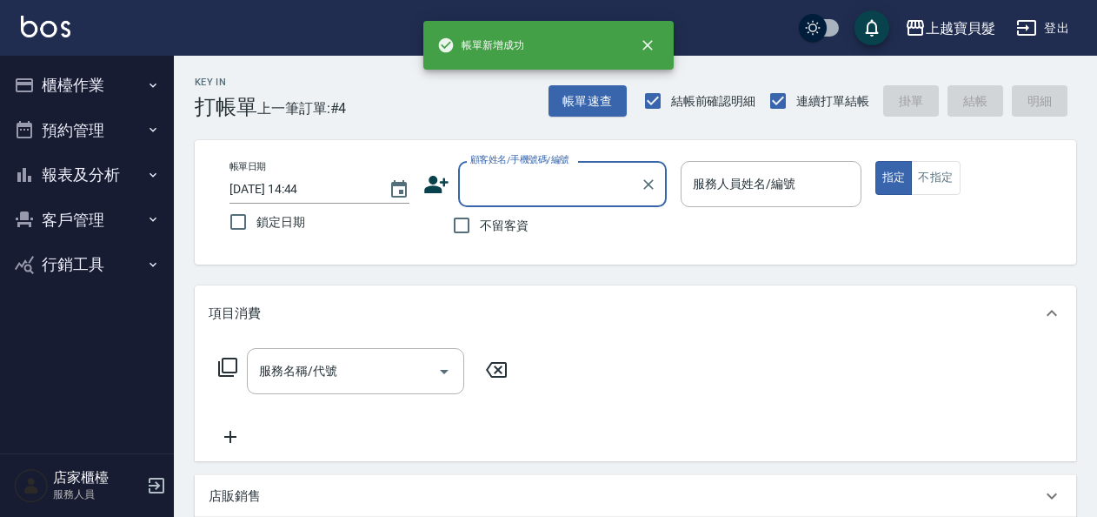
scroll to position [0, 0]
click at [510, 189] on input "顧客姓名/手機號碼/編號" at bounding box center [549, 184] width 167 height 30
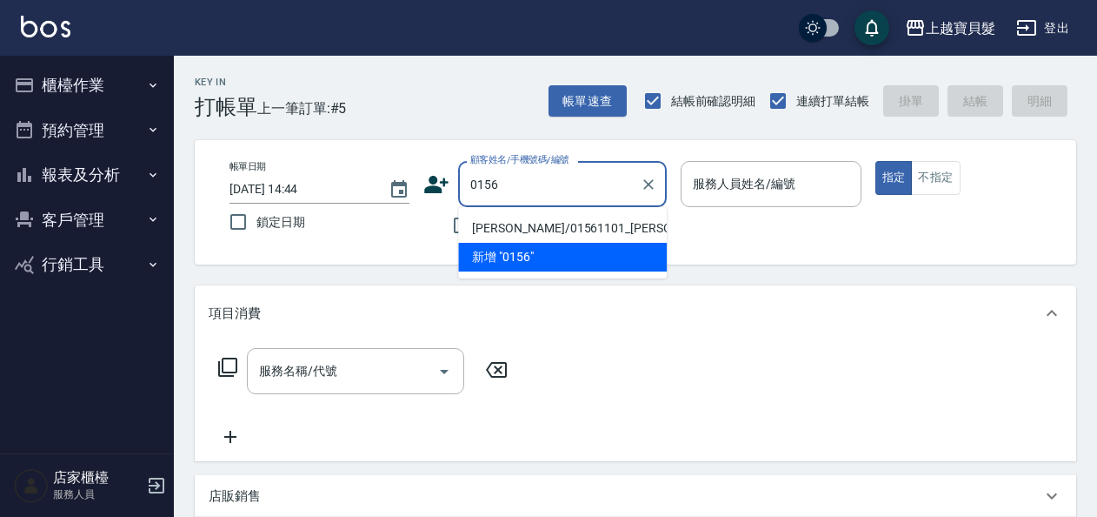
click at [495, 223] on li "[PERSON_NAME]/01561101_[PERSON_NAME]/01561101" at bounding box center [562, 228] width 209 height 29
type input "[PERSON_NAME]/01561101_[PERSON_NAME]/01561101"
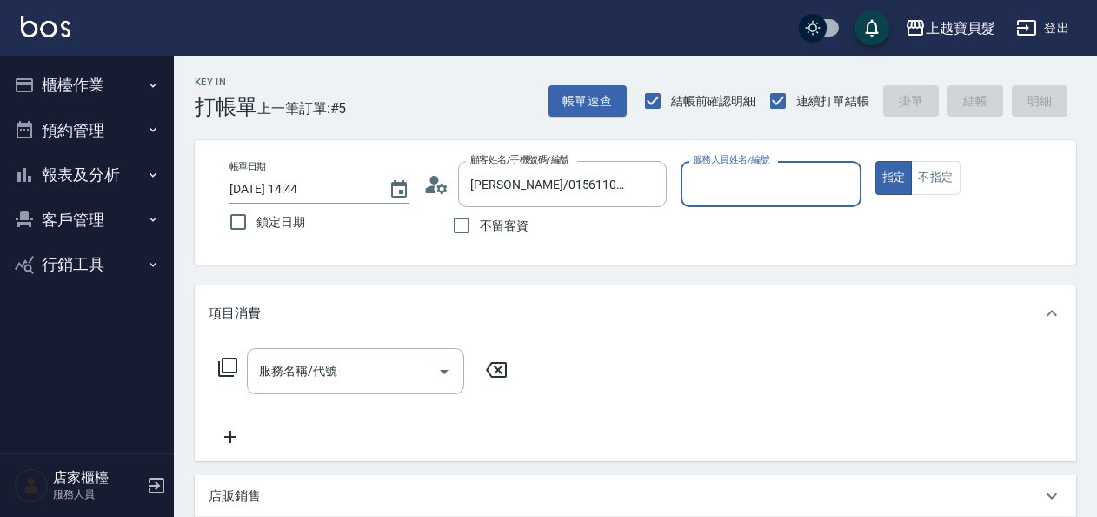
type input "[PERSON_NAME]-08"
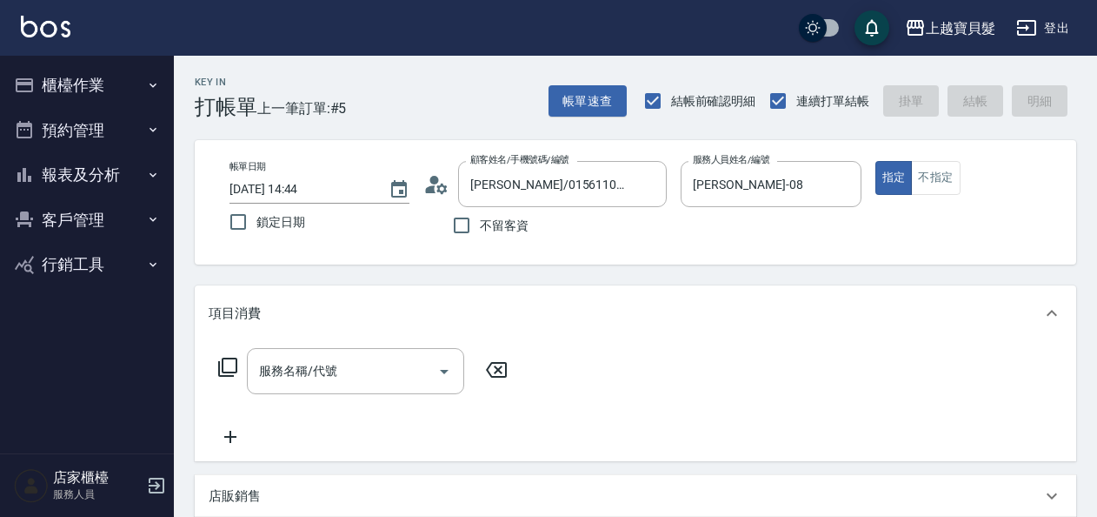
click at [228, 358] on icon at bounding box center [227, 366] width 19 height 19
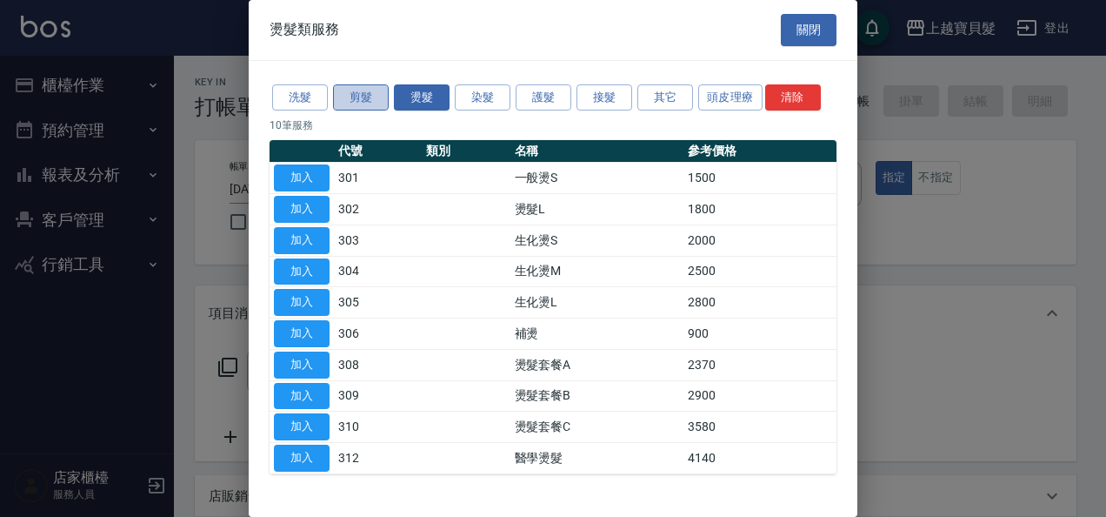
click at [355, 94] on button "剪髮" at bounding box center [361, 97] width 56 height 27
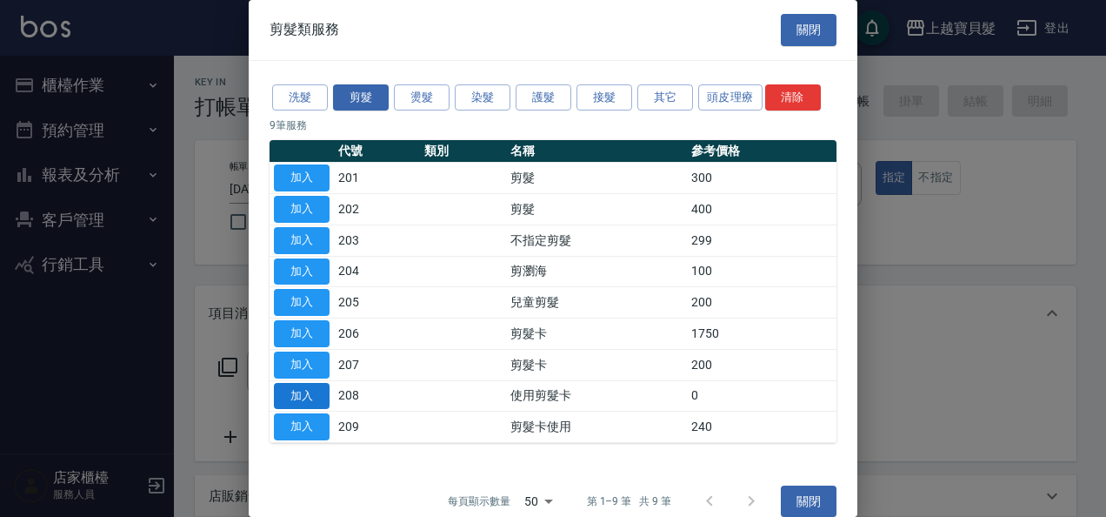
click at [314, 391] on button "加入" at bounding box center [302, 396] width 56 height 27
type input "使用剪髮卡(208)"
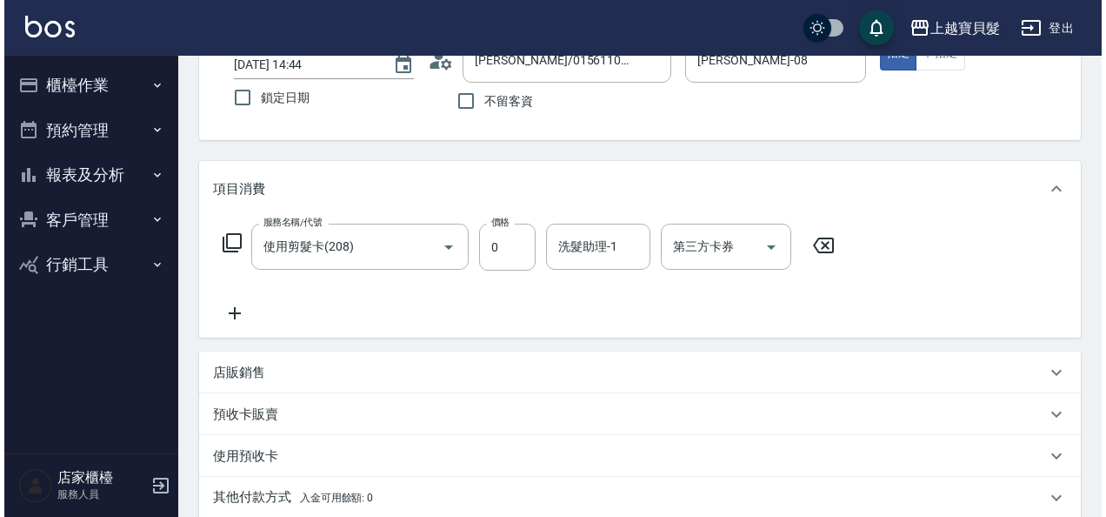
scroll to position [363, 0]
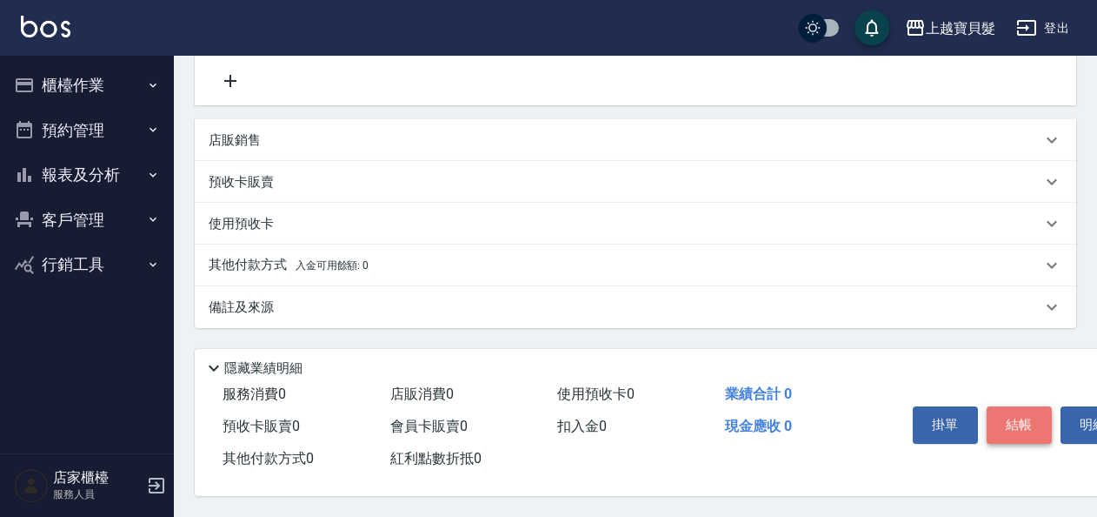
click at [1026, 420] on button "結帳" at bounding box center [1019, 424] width 65 height 37
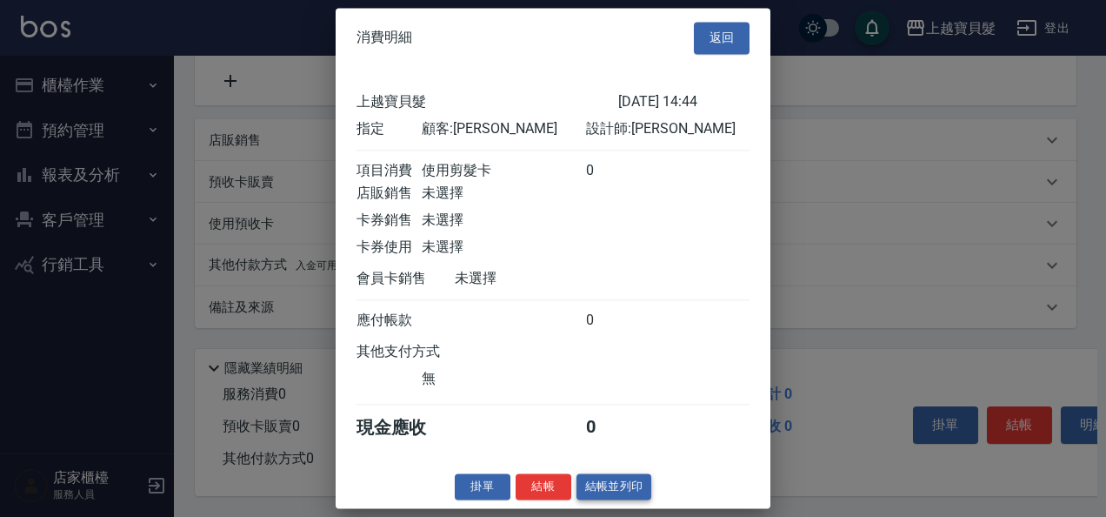
click at [601, 499] on button "結帳並列印" at bounding box center [615, 486] width 76 height 27
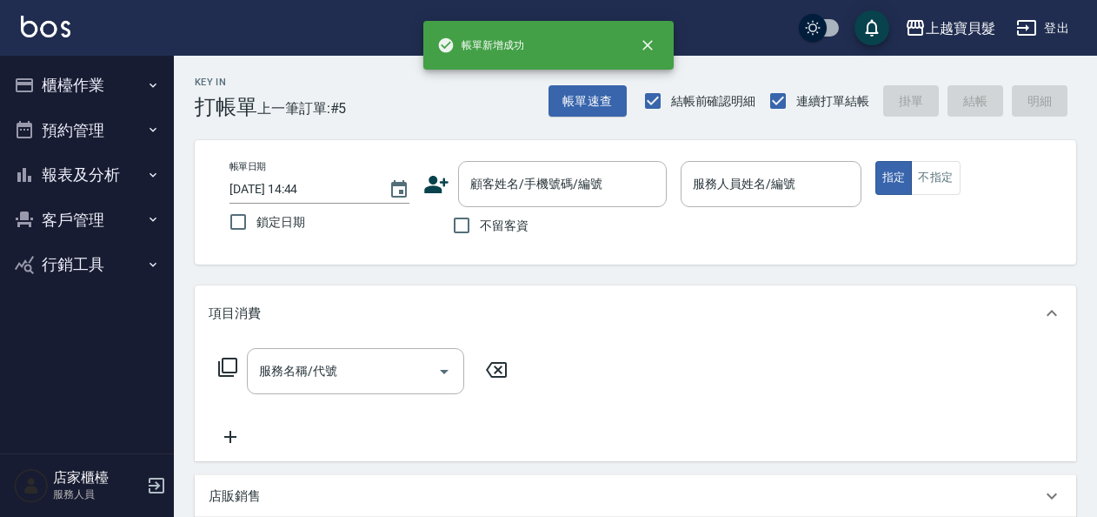
scroll to position [0, 0]
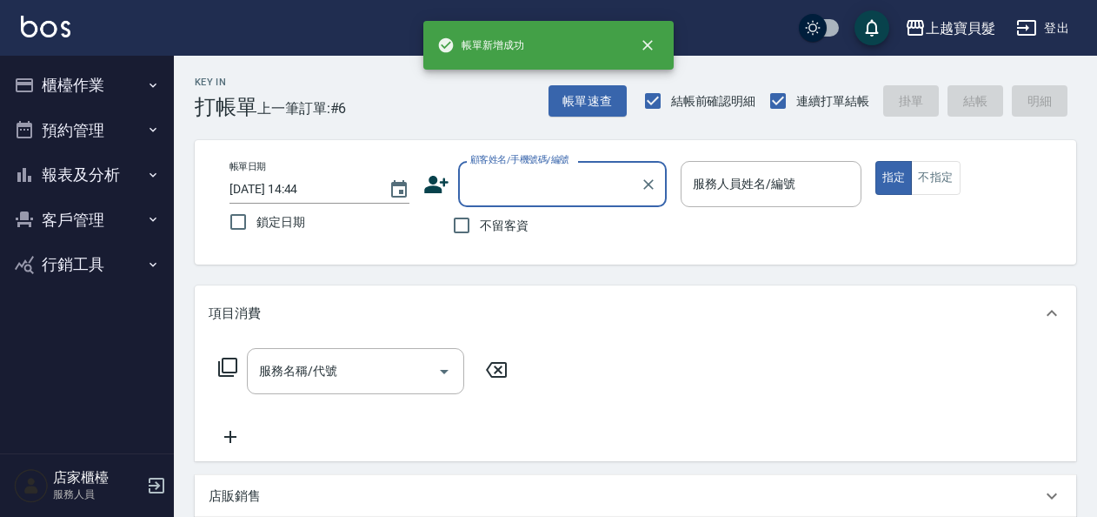
click at [522, 176] on input "顧客姓名/手機號碼/編號" at bounding box center [549, 184] width 167 height 30
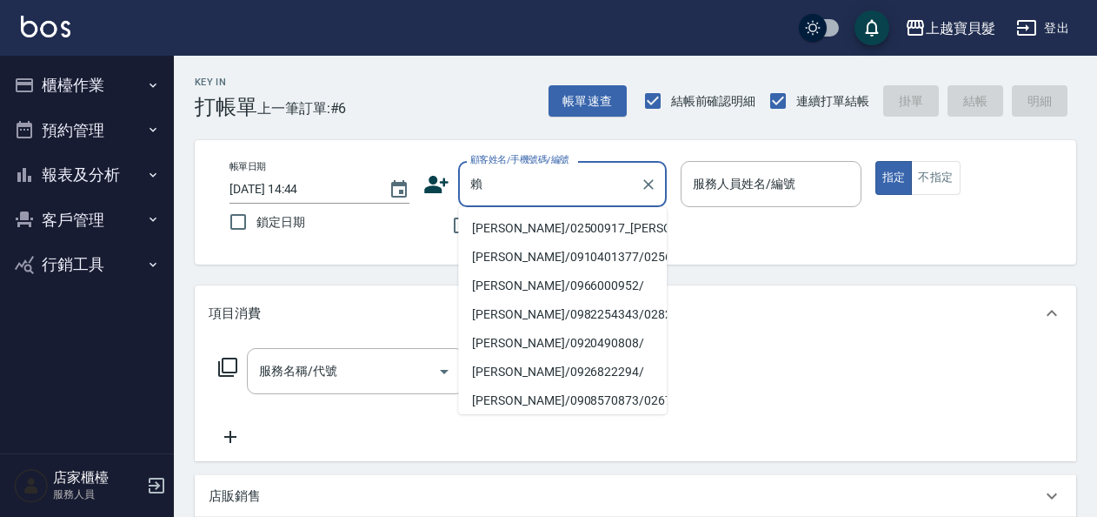
click at [530, 219] on li "[PERSON_NAME]/02500917_[PERSON_NAME]/02500917" at bounding box center [562, 228] width 209 height 29
type input "[PERSON_NAME]/02500917_[PERSON_NAME]/02500917"
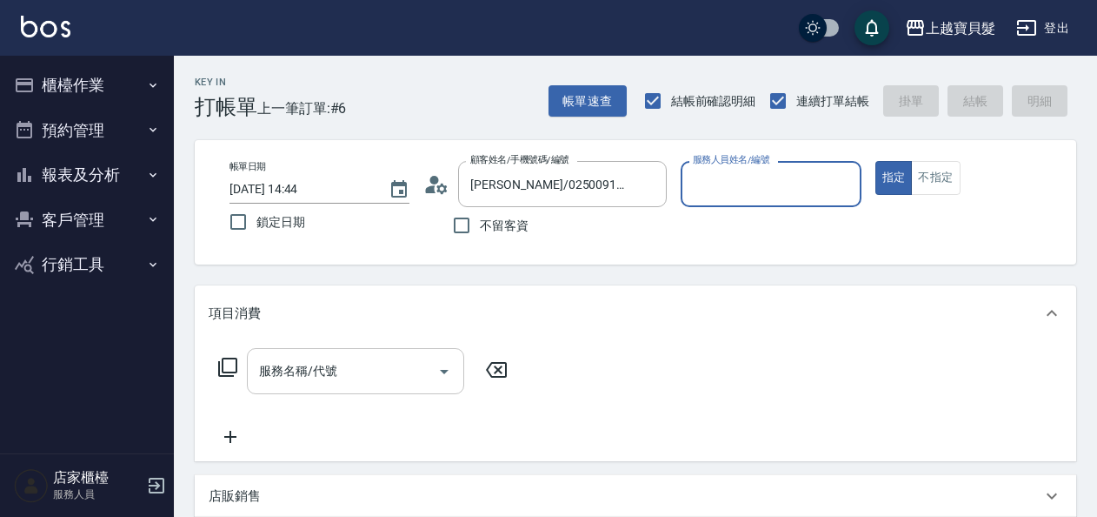
type input "[PERSON_NAME]-08"
click at [230, 358] on icon at bounding box center [227, 366] width 19 height 19
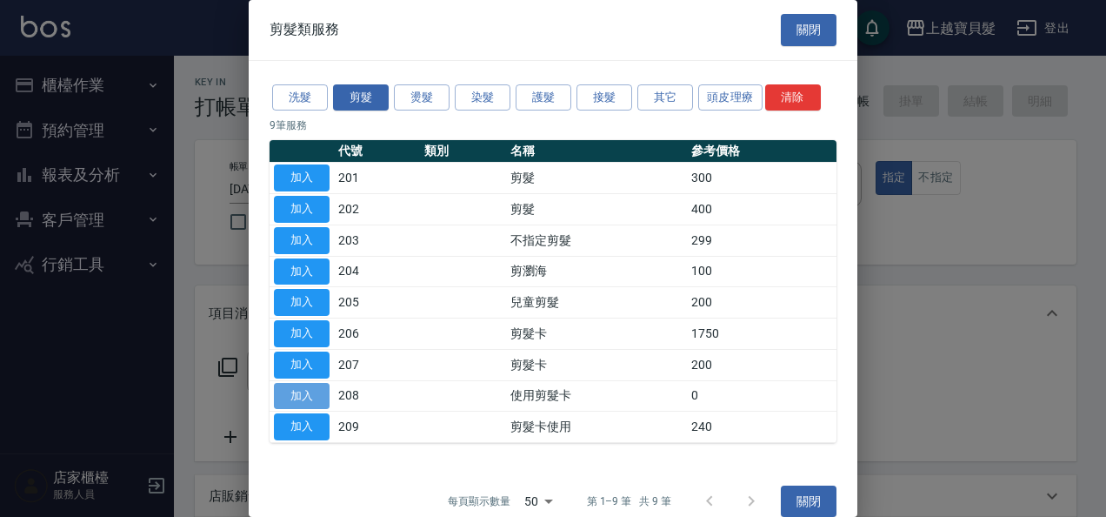
click at [296, 389] on button "加入" at bounding box center [302, 396] width 56 height 27
type input "使用剪髮卡(208)"
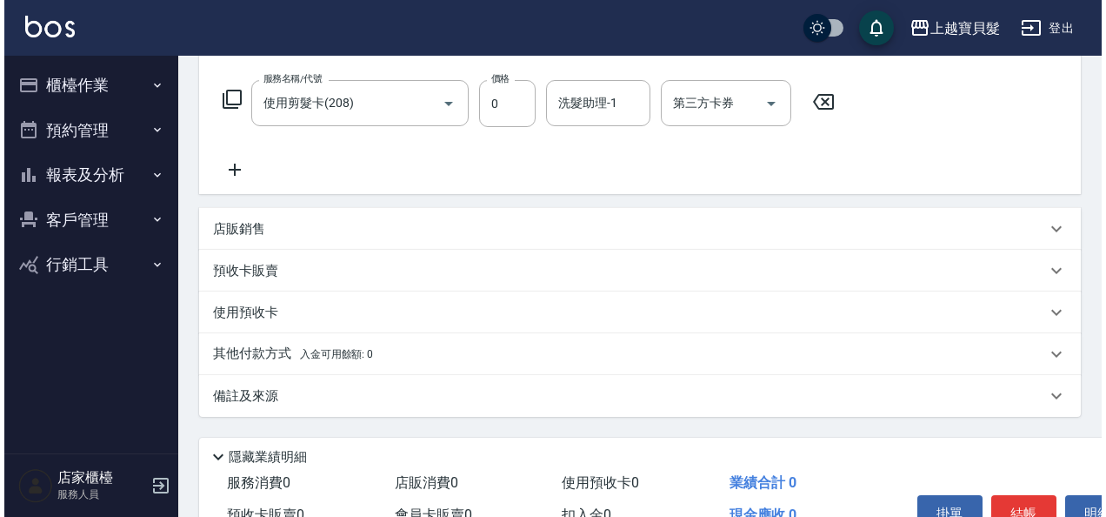
scroll to position [363, 0]
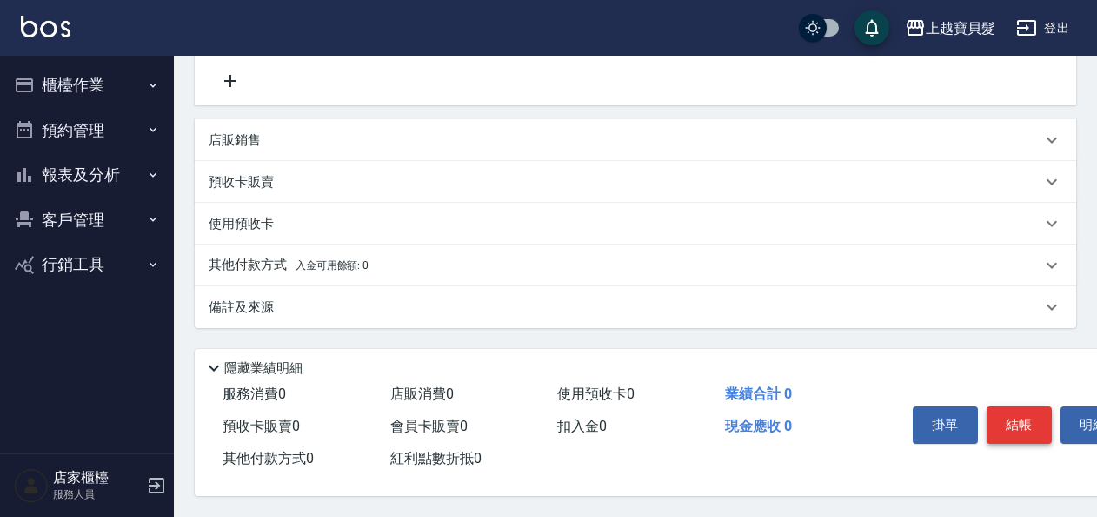
click at [1019, 409] on button "結帳" at bounding box center [1019, 424] width 65 height 37
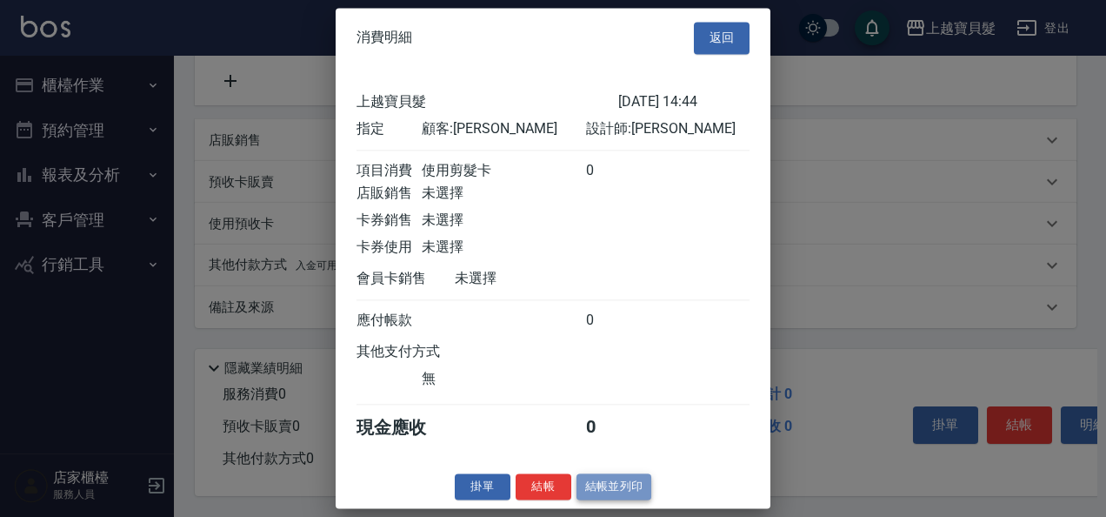
click at [597, 494] on button "結帳並列印" at bounding box center [615, 486] width 76 height 27
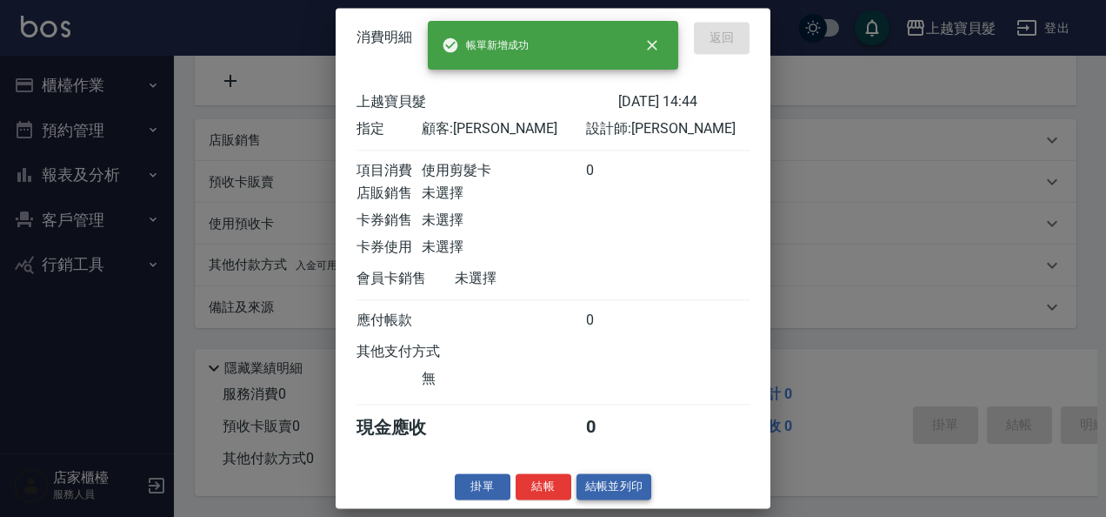
type input "[DATE] 14:45"
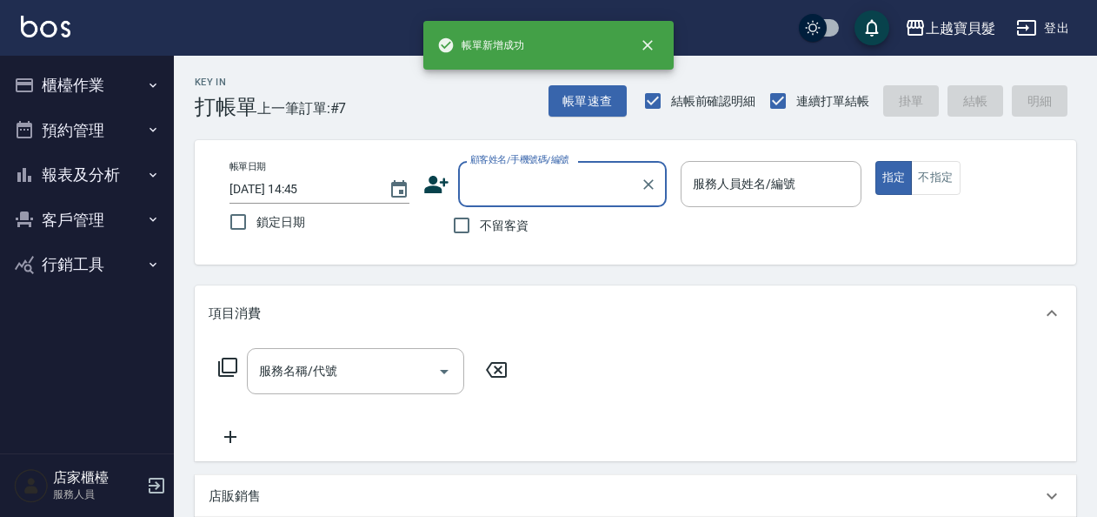
scroll to position [0, 0]
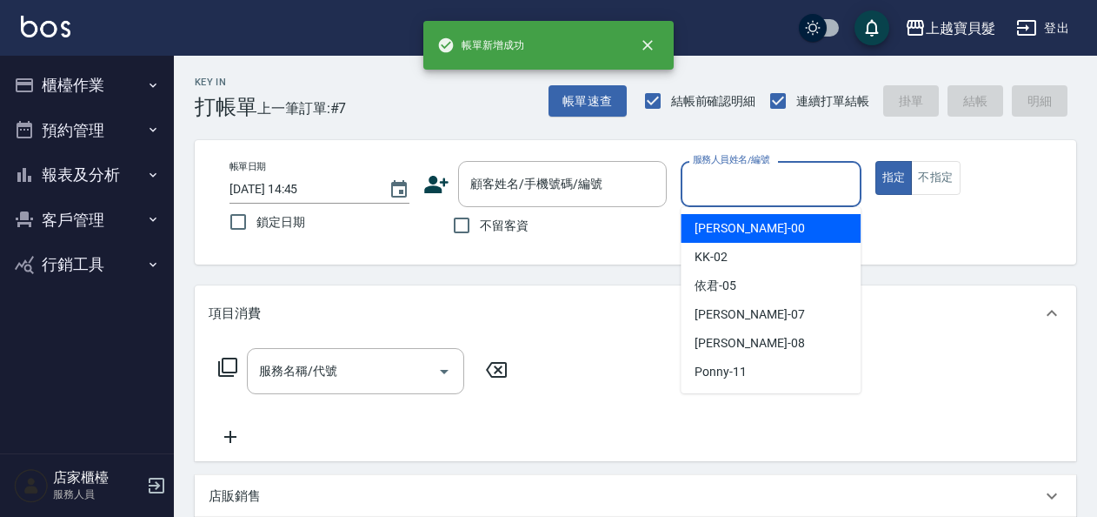
drag, startPoint x: 744, startPoint y: 181, endPoint x: 733, endPoint y: 328, distance: 147.4
click at [745, 187] on input "服務人員姓名/編號" at bounding box center [771, 184] width 164 height 30
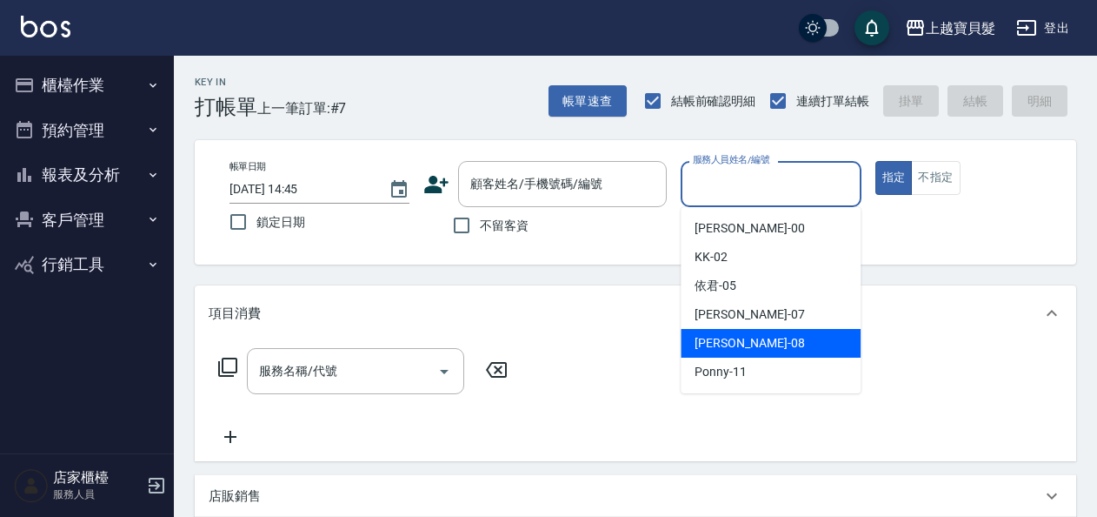
drag, startPoint x: 741, startPoint y: 341, endPoint x: 637, endPoint y: 293, distance: 114.8
click at [740, 341] on div "[PERSON_NAME] -08" at bounding box center [771, 343] width 180 height 29
type input "[PERSON_NAME]-08"
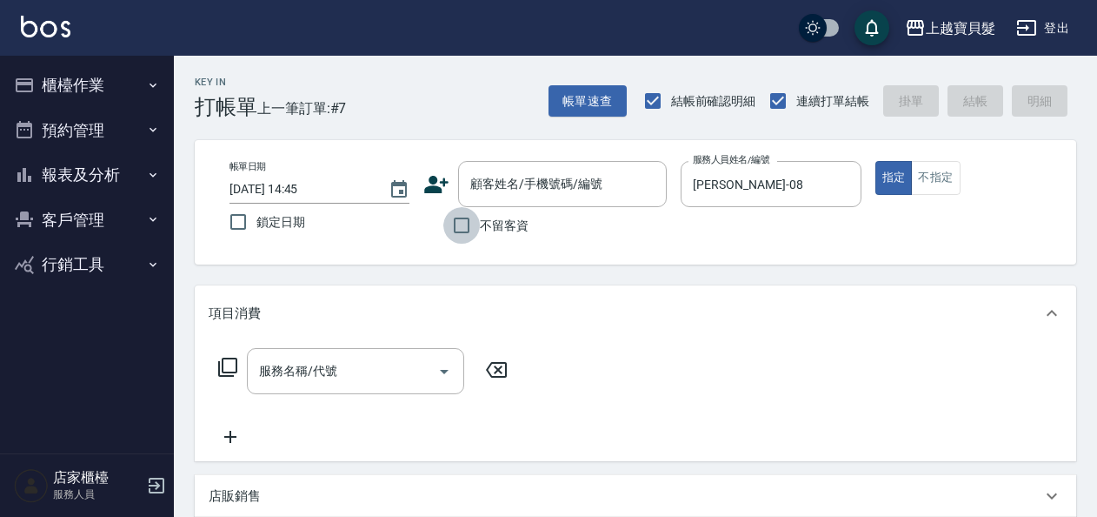
click at [454, 230] on input "不留客資" at bounding box center [462, 225] width 37 height 37
checkbox input "true"
click at [222, 367] on icon at bounding box center [227, 366] width 19 height 19
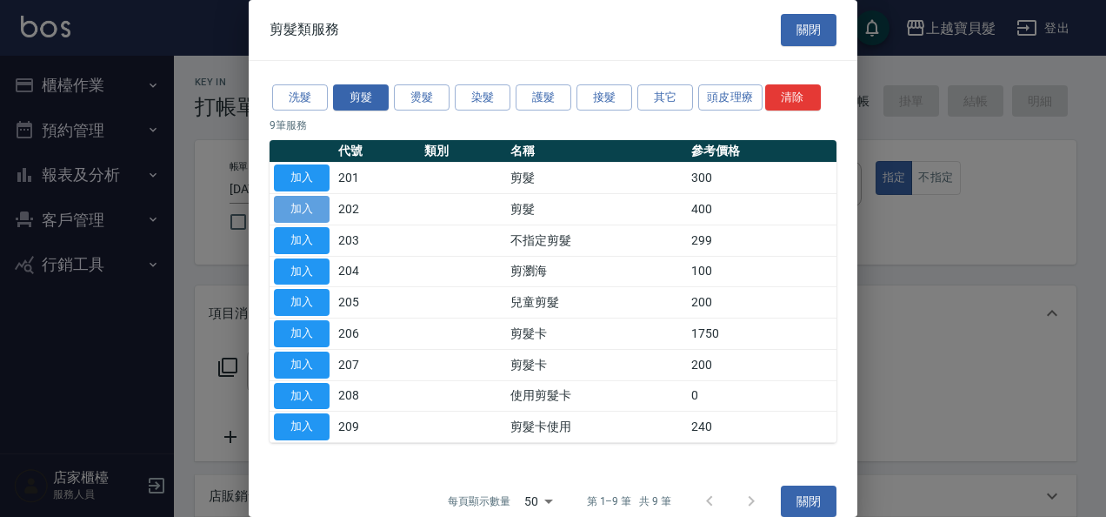
click at [294, 207] on button "加入" at bounding box center [302, 209] width 56 height 27
type input "剪髮(202)"
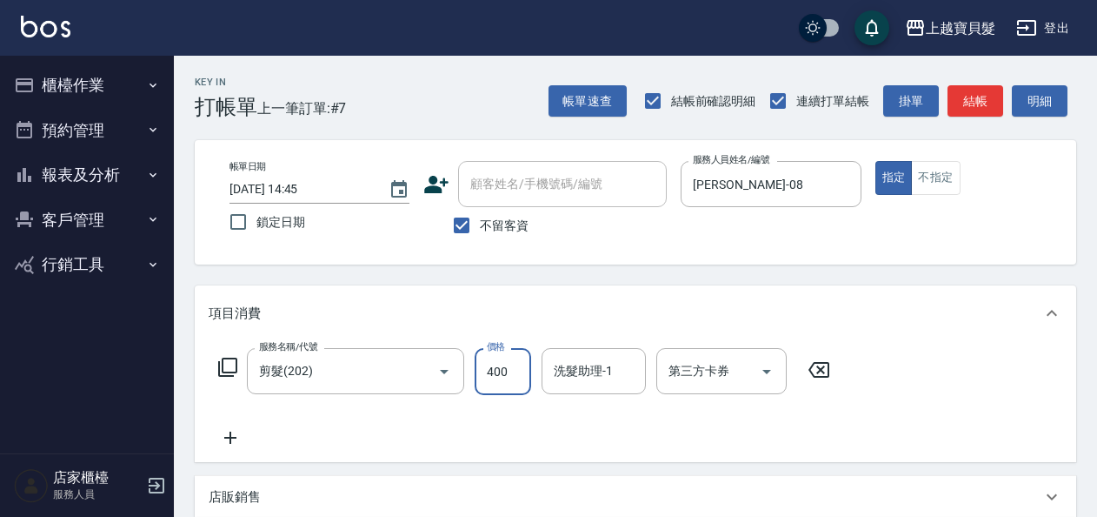
click at [480, 371] on input "400" at bounding box center [503, 371] width 57 height 47
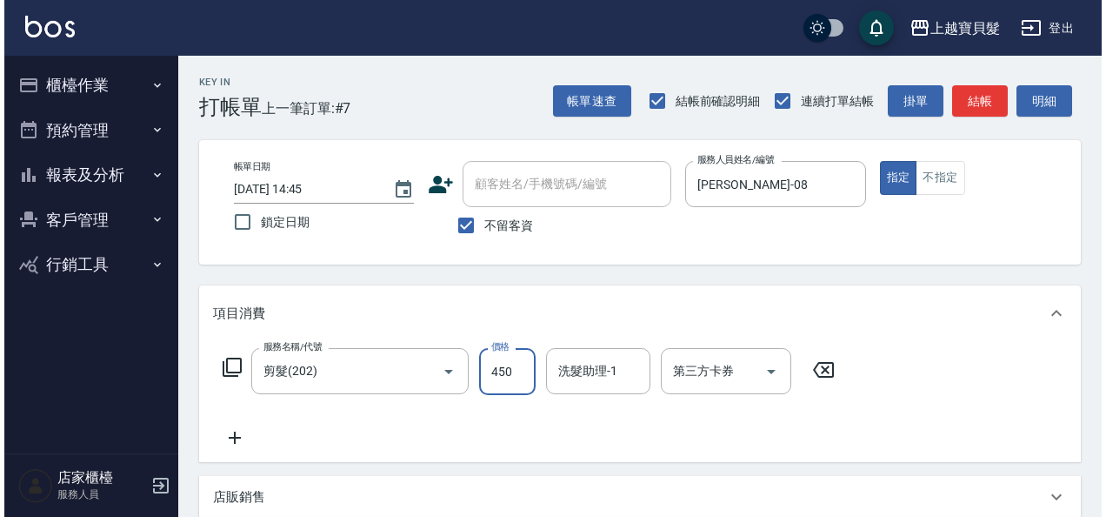
scroll to position [321, 0]
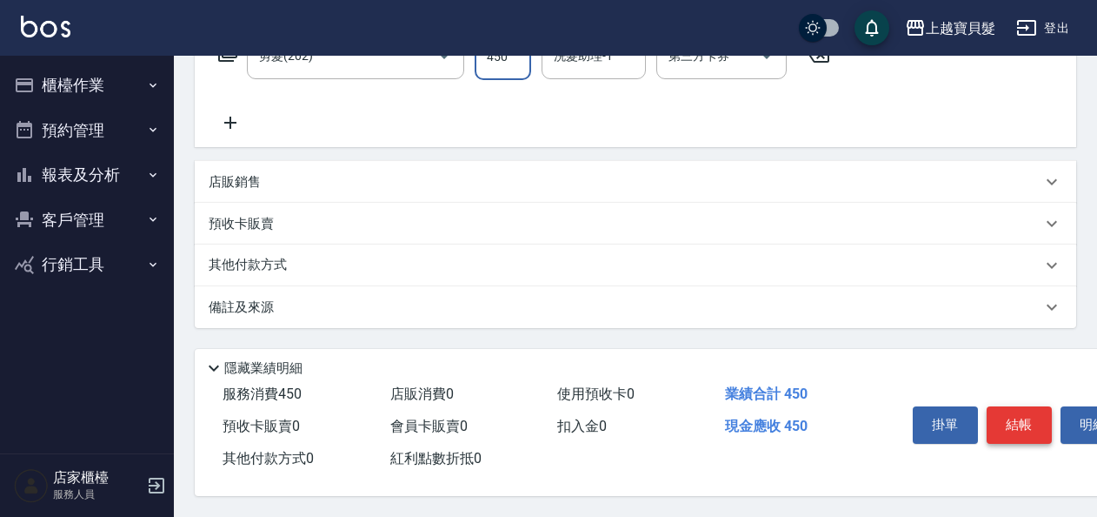
type input "450"
click at [1009, 412] on button "結帳" at bounding box center [1019, 424] width 65 height 37
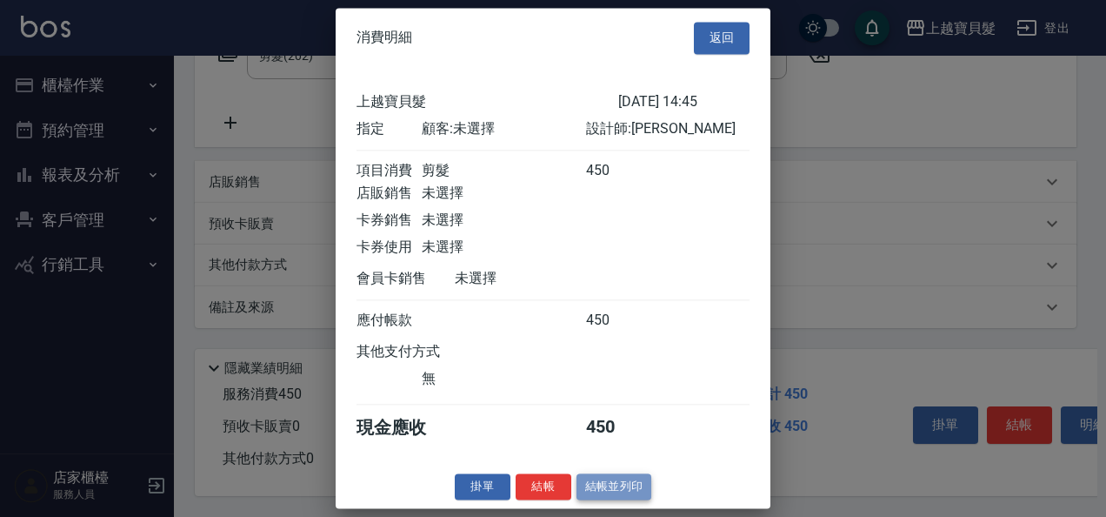
click at [623, 496] on button "結帳並列印" at bounding box center [615, 486] width 76 height 27
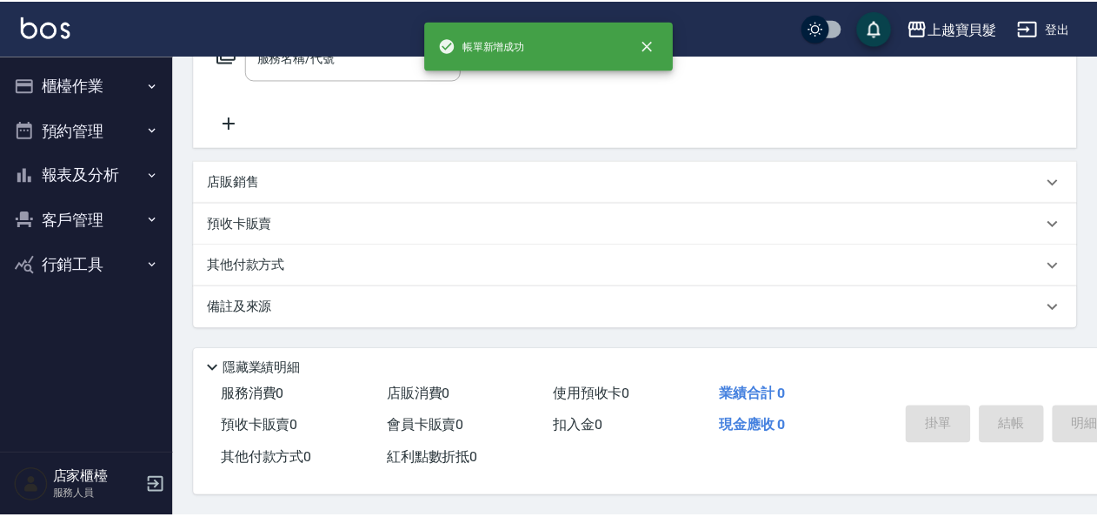
scroll to position [0, 0]
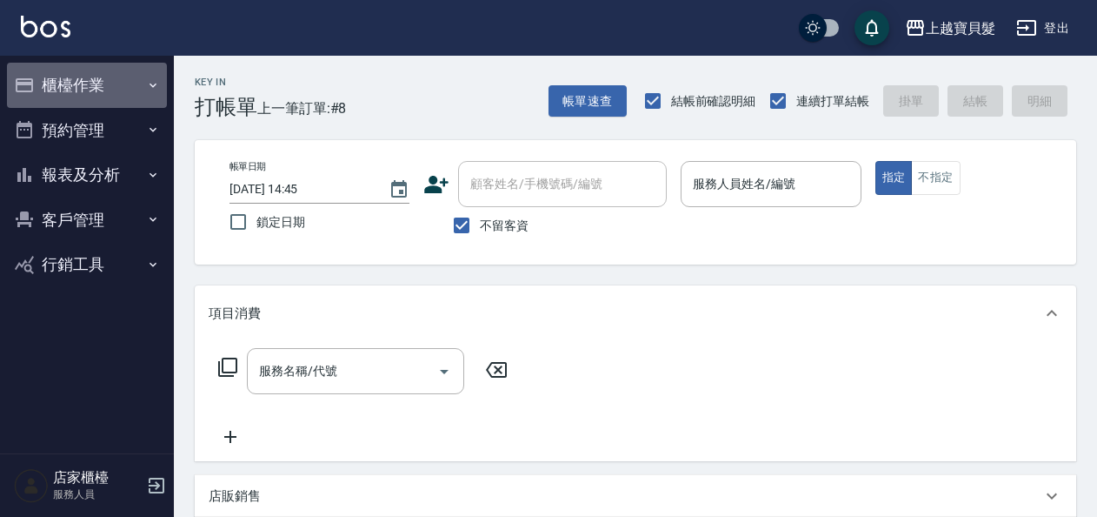
click at [110, 83] on button "櫃檯作業" at bounding box center [87, 85] width 160 height 45
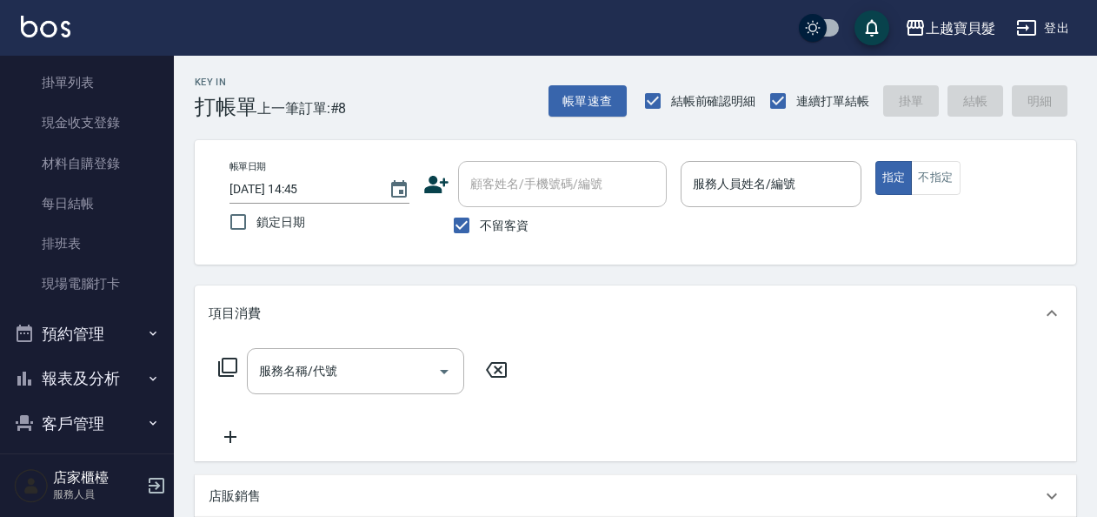
scroll to position [190, 0]
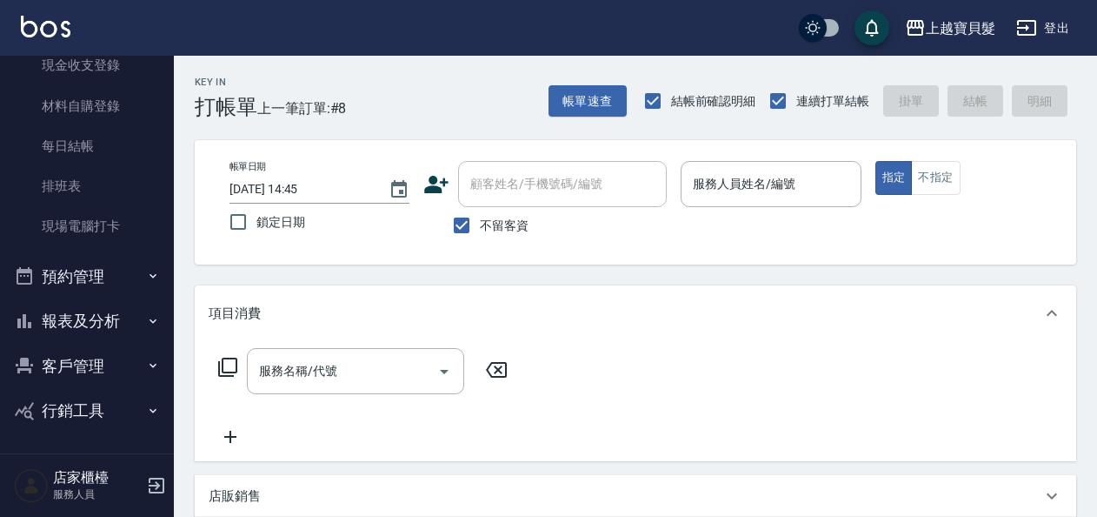
click at [113, 315] on button "報表及分析" at bounding box center [87, 320] width 160 height 45
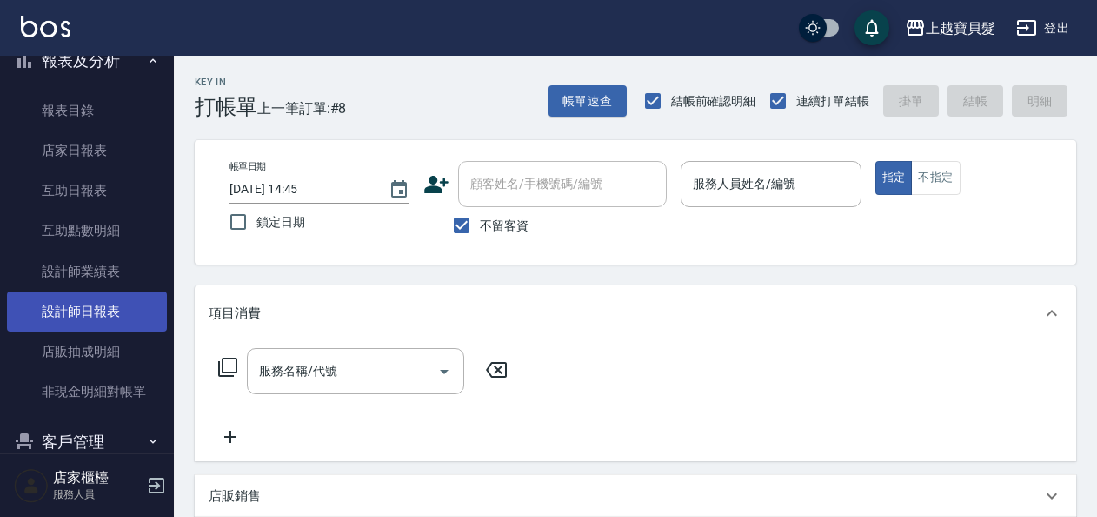
scroll to position [450, 0]
click at [104, 312] on link "設計師日報表" at bounding box center [87, 310] width 160 height 40
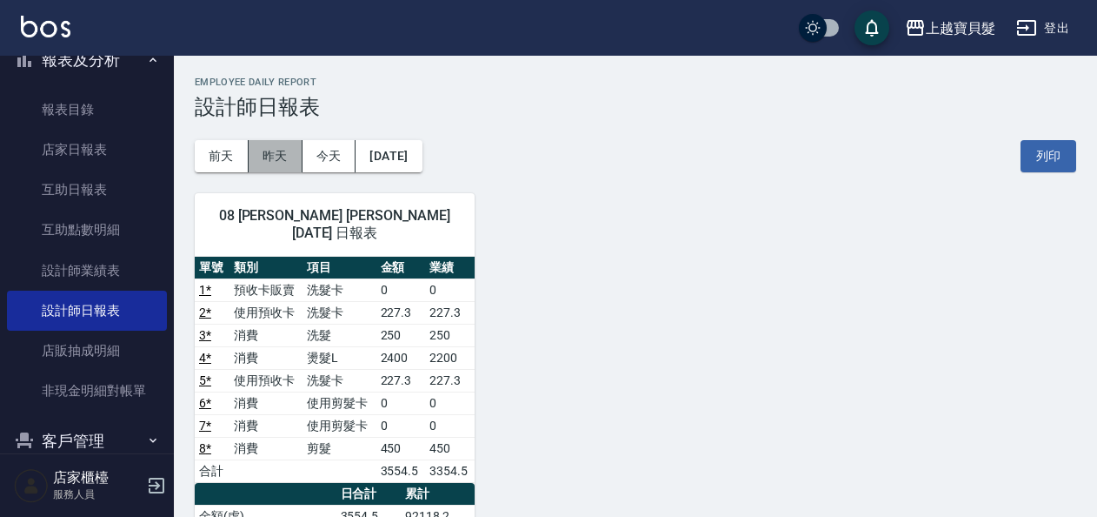
click at [290, 157] on button "昨天" at bounding box center [276, 156] width 54 height 32
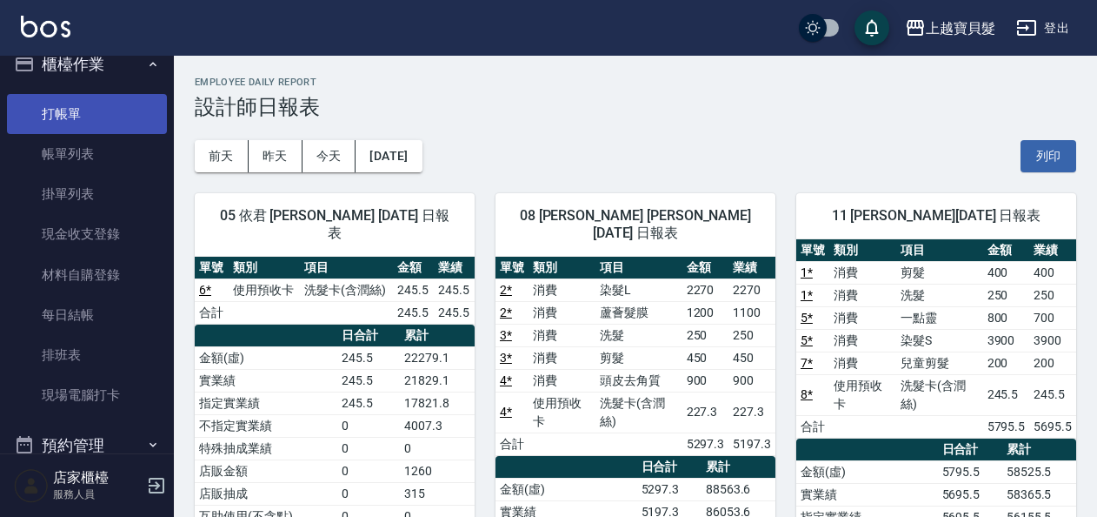
scroll to position [16, 0]
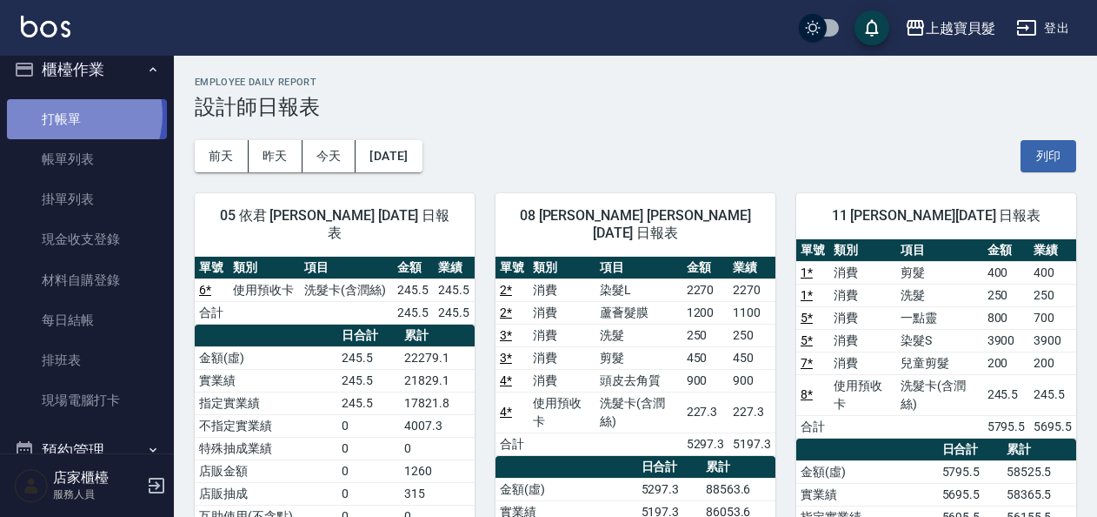
click at [70, 114] on link "打帳單" at bounding box center [87, 119] width 160 height 40
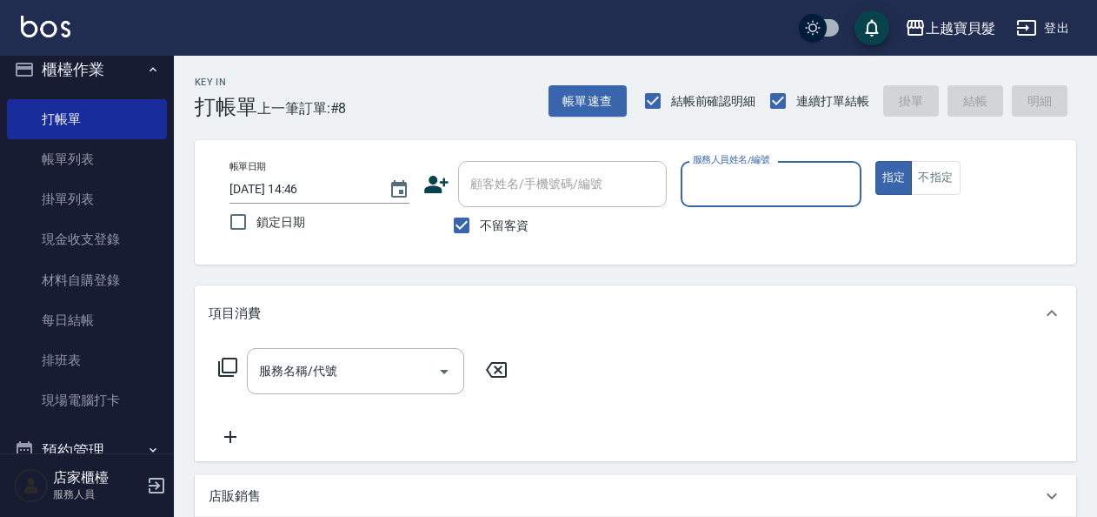
click at [736, 194] on input "服務人員姓名/編號" at bounding box center [771, 184] width 164 height 30
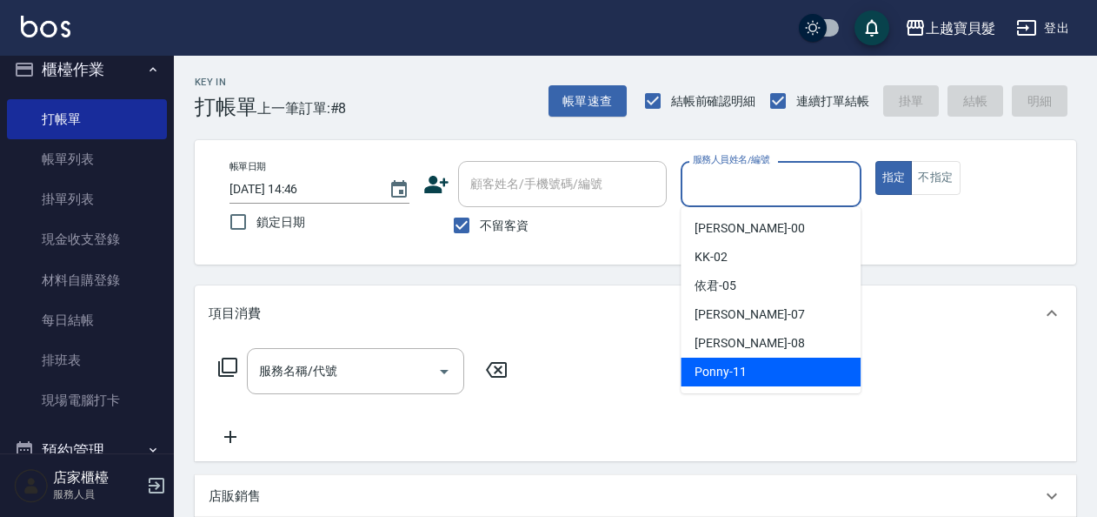
click at [725, 379] on span "Ponny -11" at bounding box center [721, 372] width 52 height 18
type input "Ponny-11"
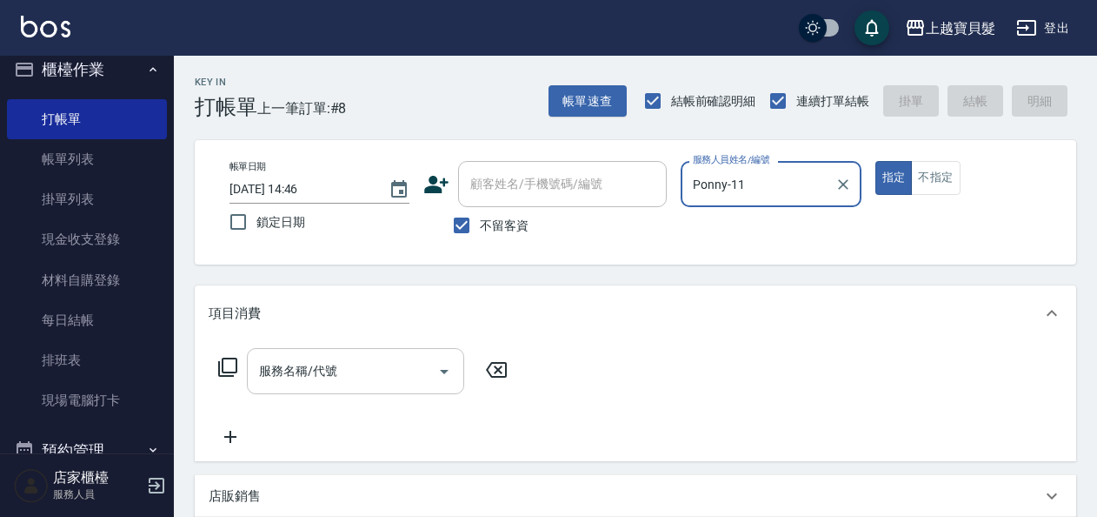
click at [292, 379] on input "服務名稱/代號" at bounding box center [343, 371] width 176 height 30
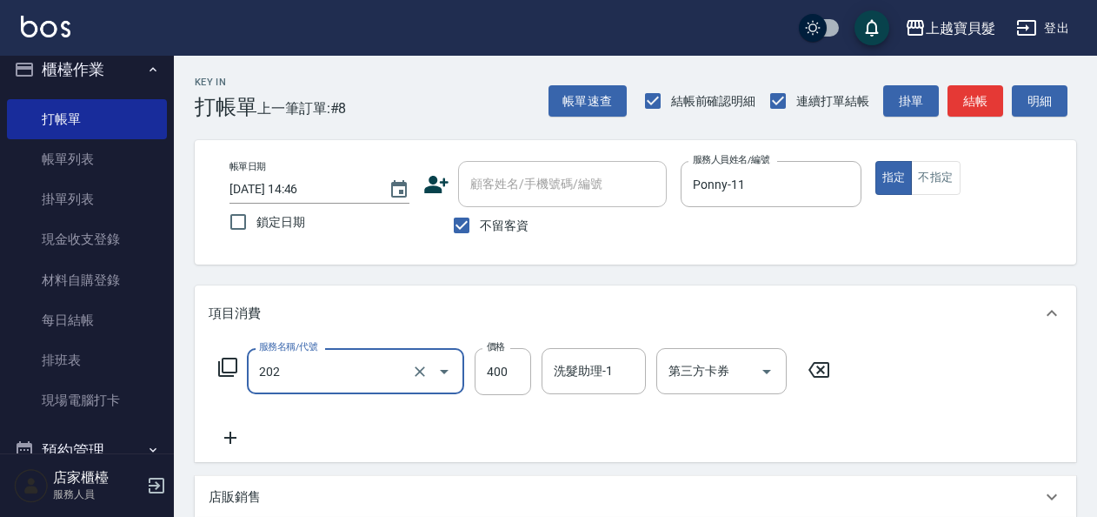
type input "剪髮(202)"
click at [233, 364] on icon at bounding box center [227, 367] width 21 height 21
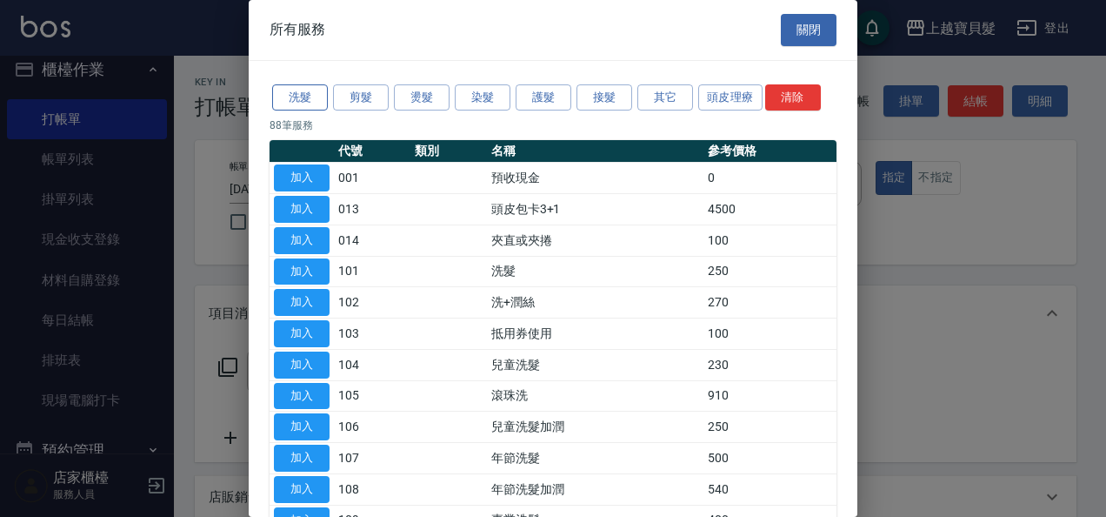
click at [306, 99] on button "洗髮" at bounding box center [300, 97] width 56 height 27
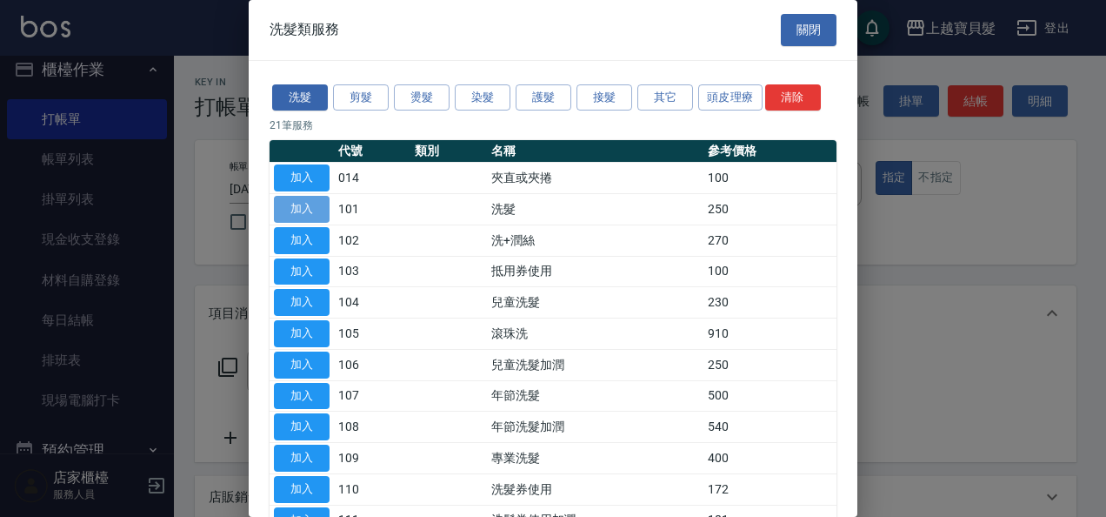
click at [315, 201] on button "加入" at bounding box center [302, 209] width 56 height 27
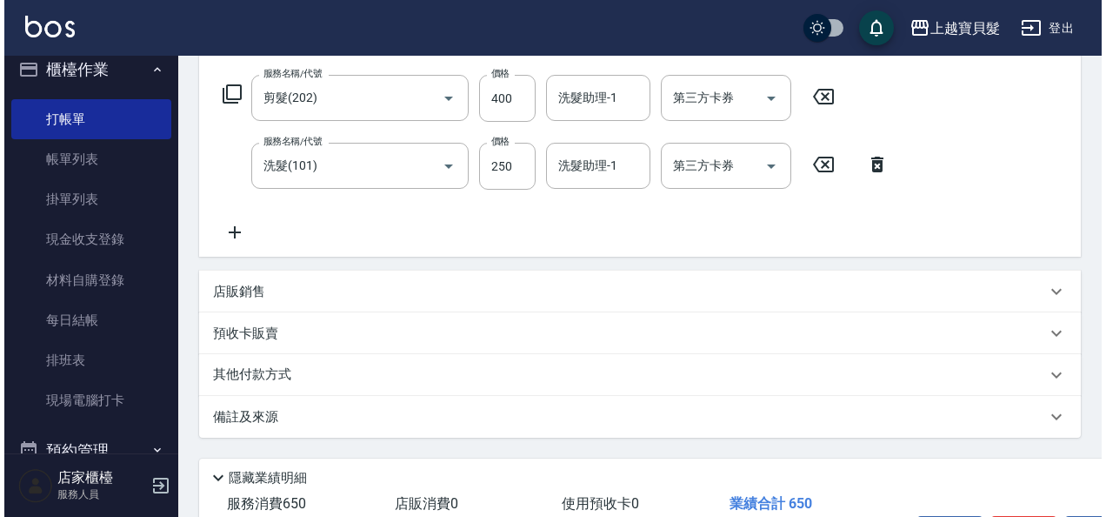
scroll to position [389, 0]
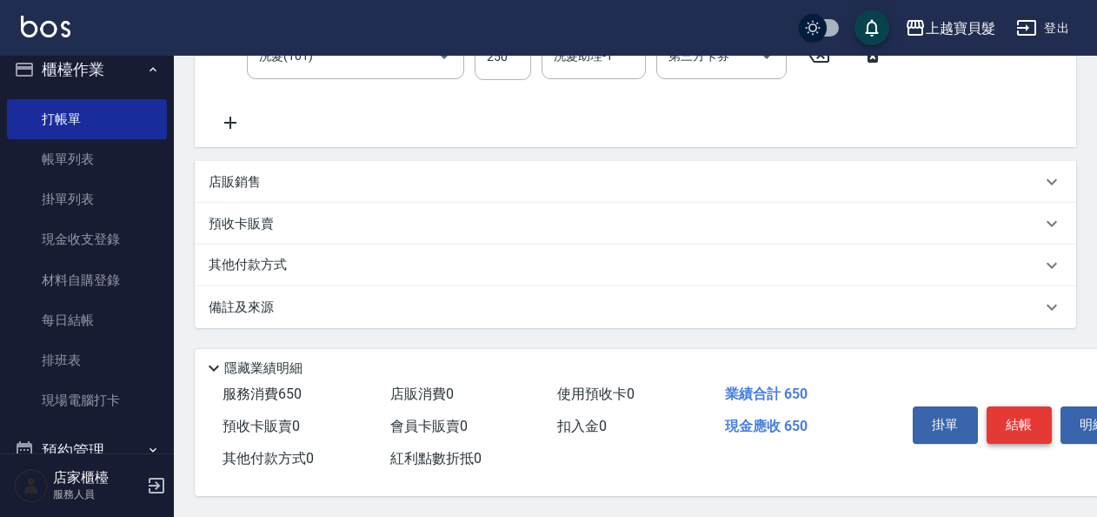
click at [1016, 424] on button "結帳" at bounding box center [1019, 424] width 65 height 37
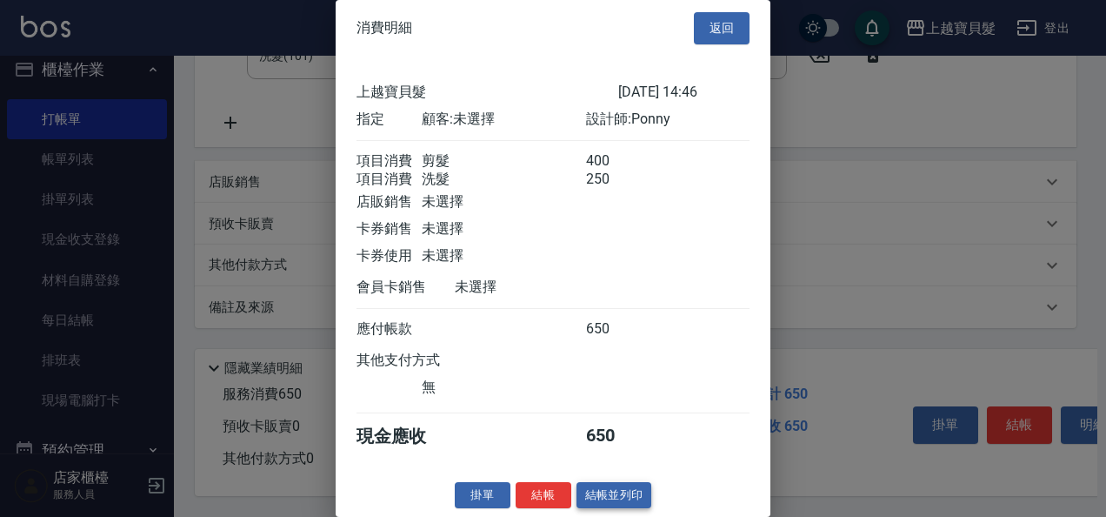
scroll to position [24, 0]
click at [623, 493] on button "結帳並列印" at bounding box center [615, 495] width 76 height 27
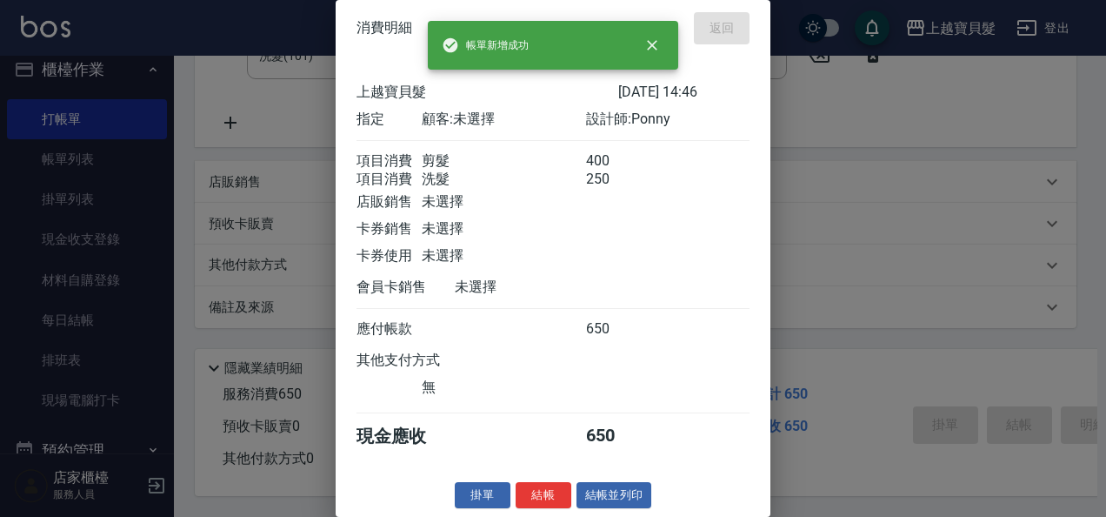
type input "[DATE] 15:01"
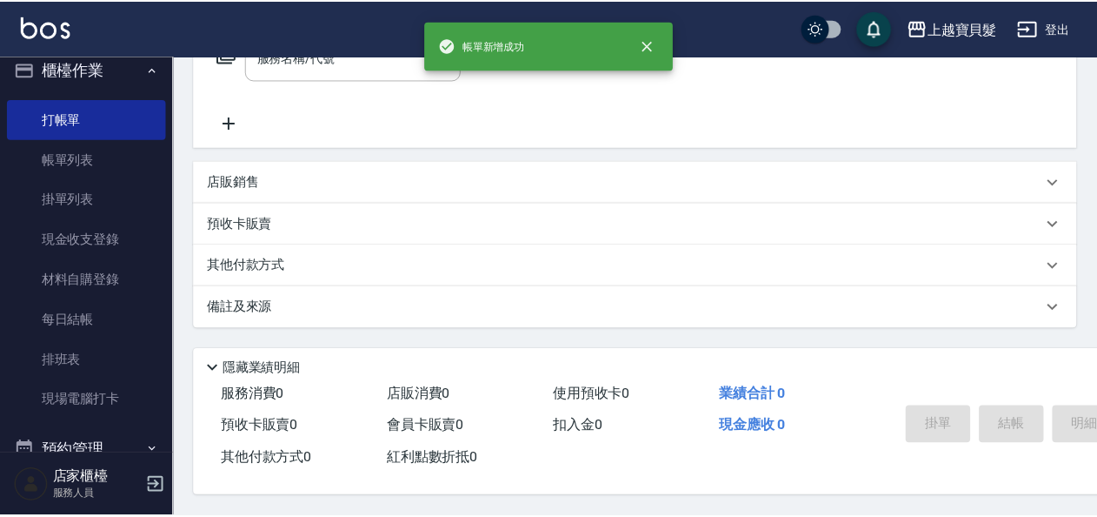
scroll to position [0, 0]
